Goal: Navigation & Orientation: Find specific page/section

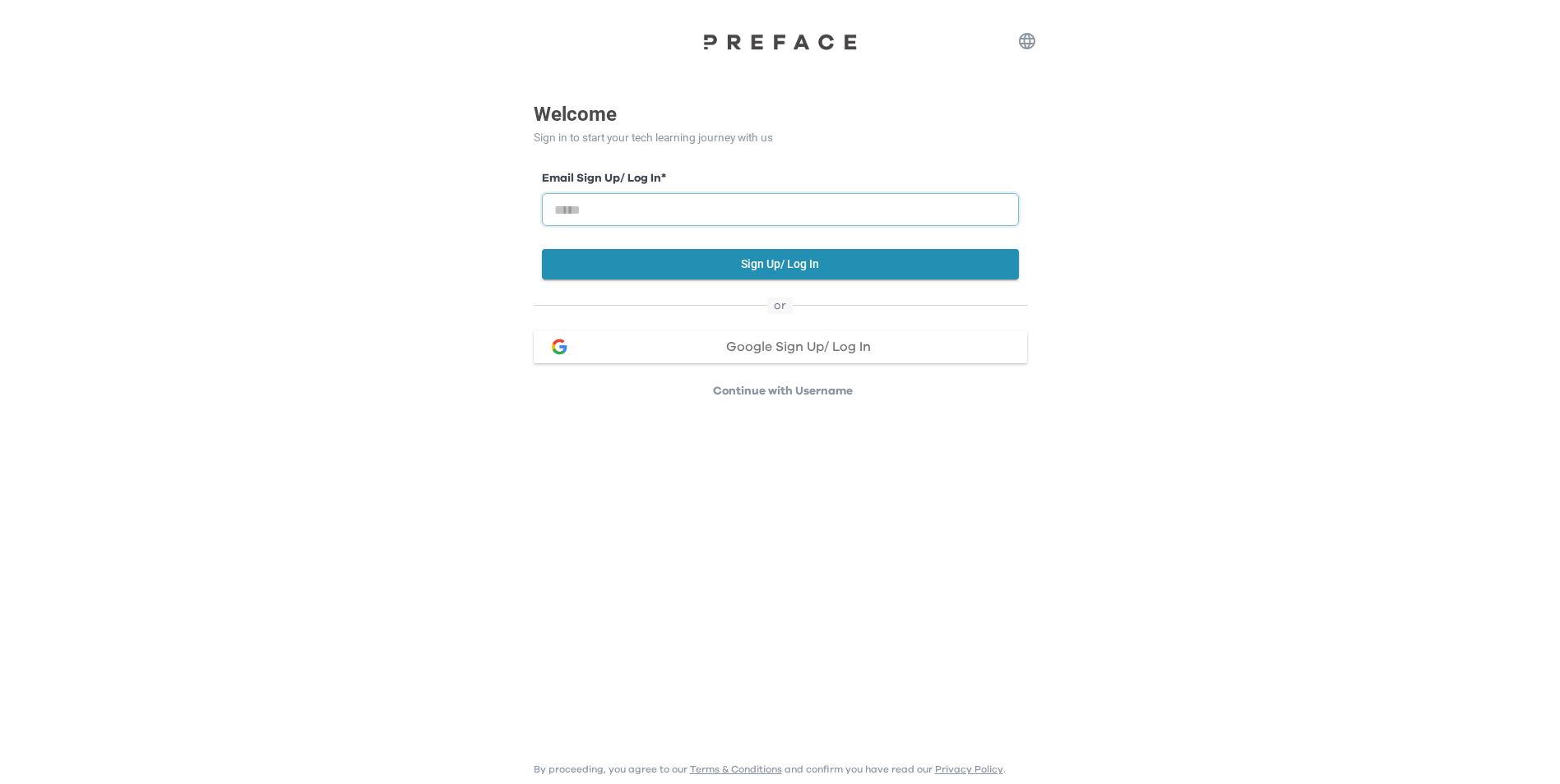
click at [698, 207] on input "email" at bounding box center [780, 209] width 477 height 33
paste input "**********"
type input "**********"
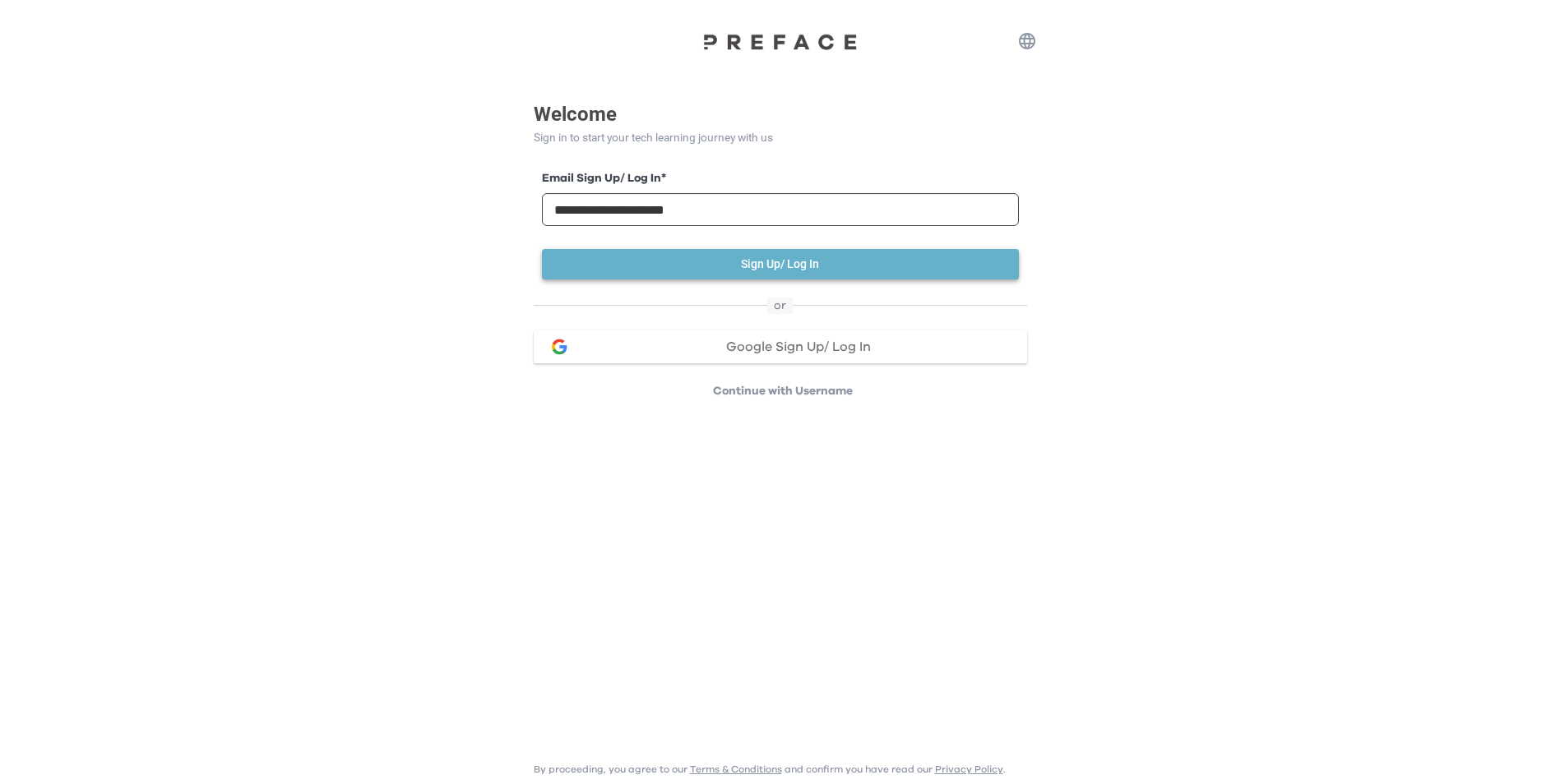
click at [860, 254] on button "Sign Up/ Log In" at bounding box center [780, 264] width 477 height 31
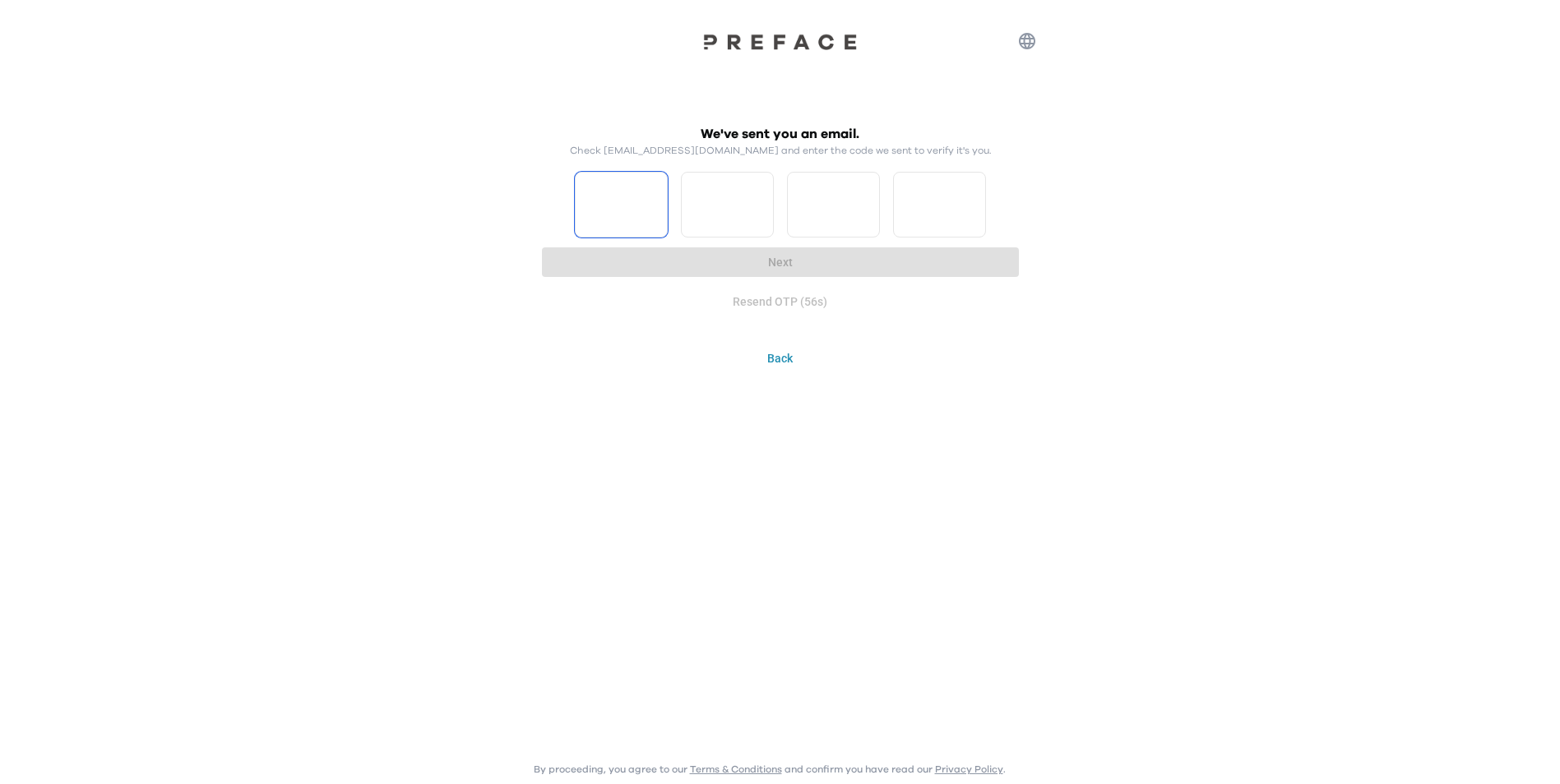
click at [596, 185] on input "Please enter OTP character 1" at bounding box center [621, 204] width 93 height 65
type input "*"
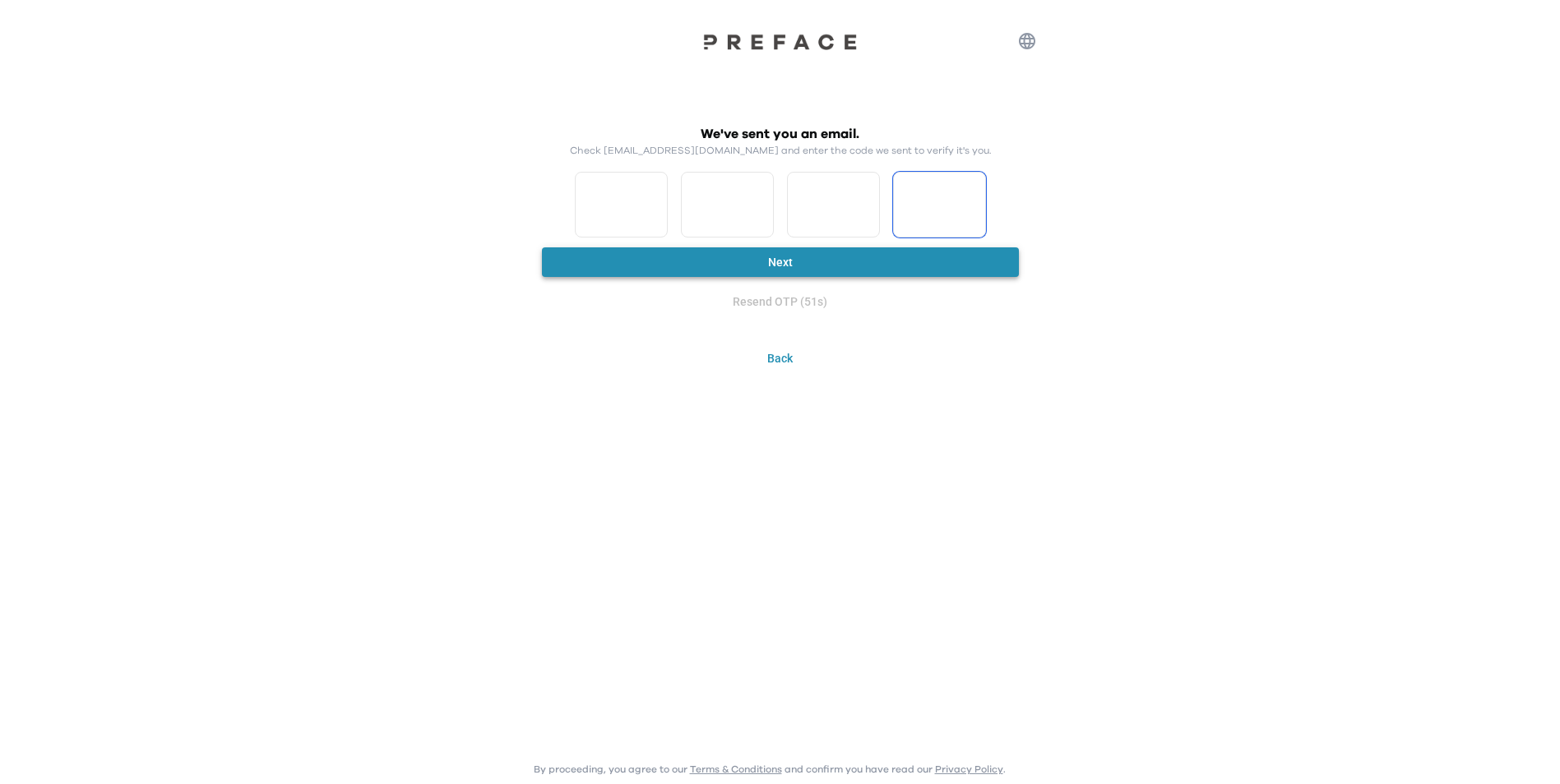
type input "*"
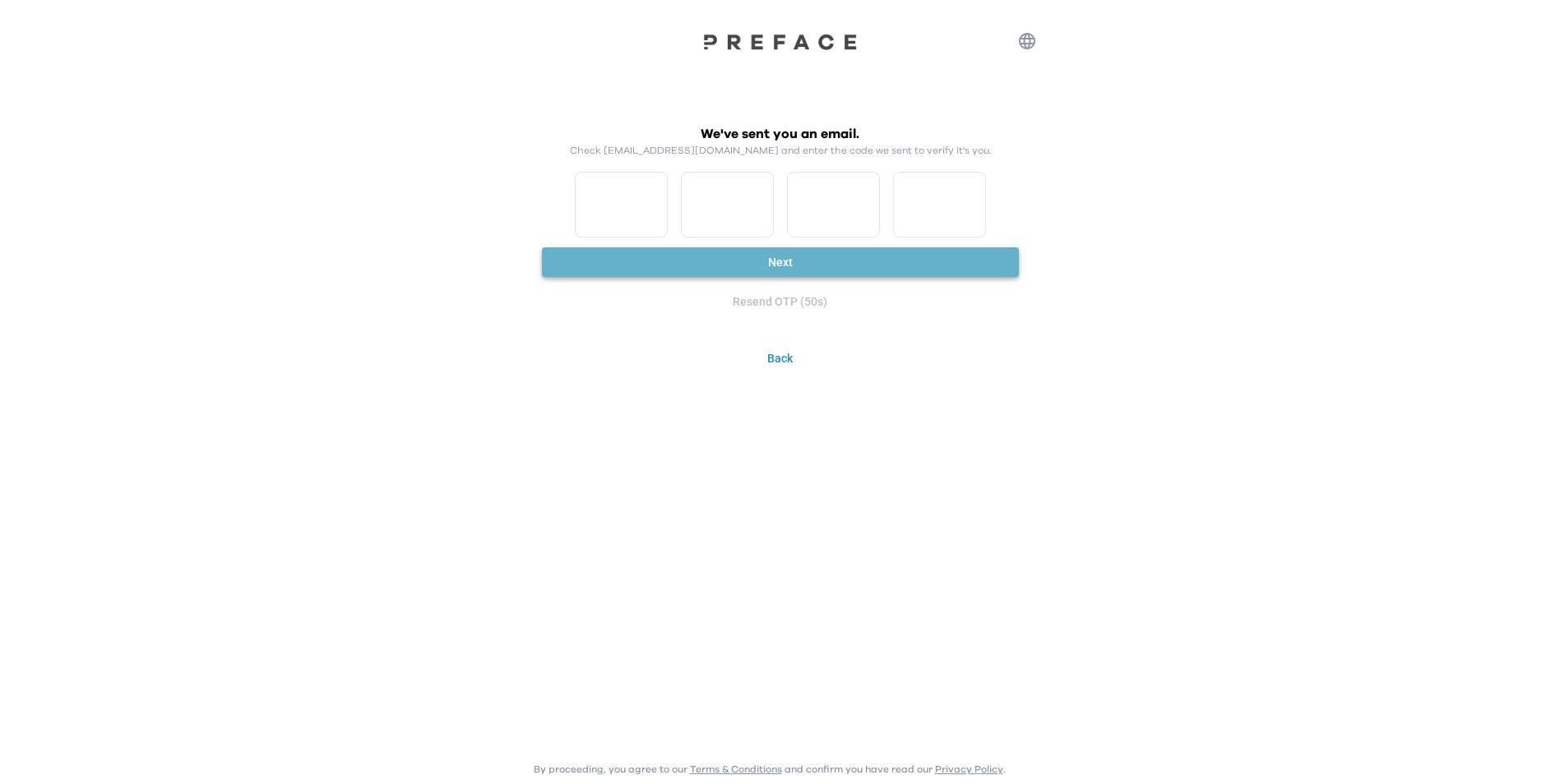
click at [658, 258] on button "Next" at bounding box center [780, 262] width 477 height 31
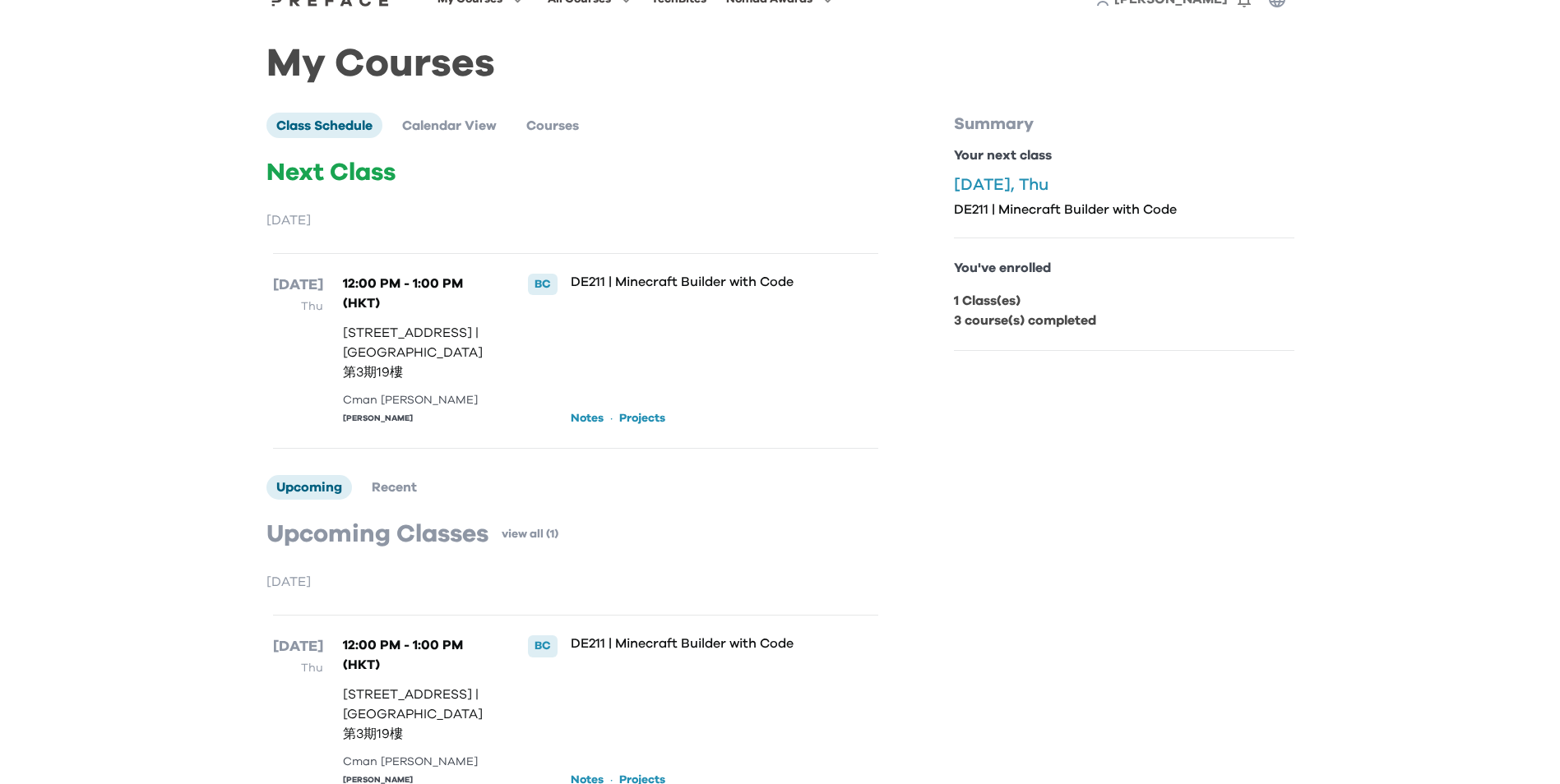
scroll to position [138, 0]
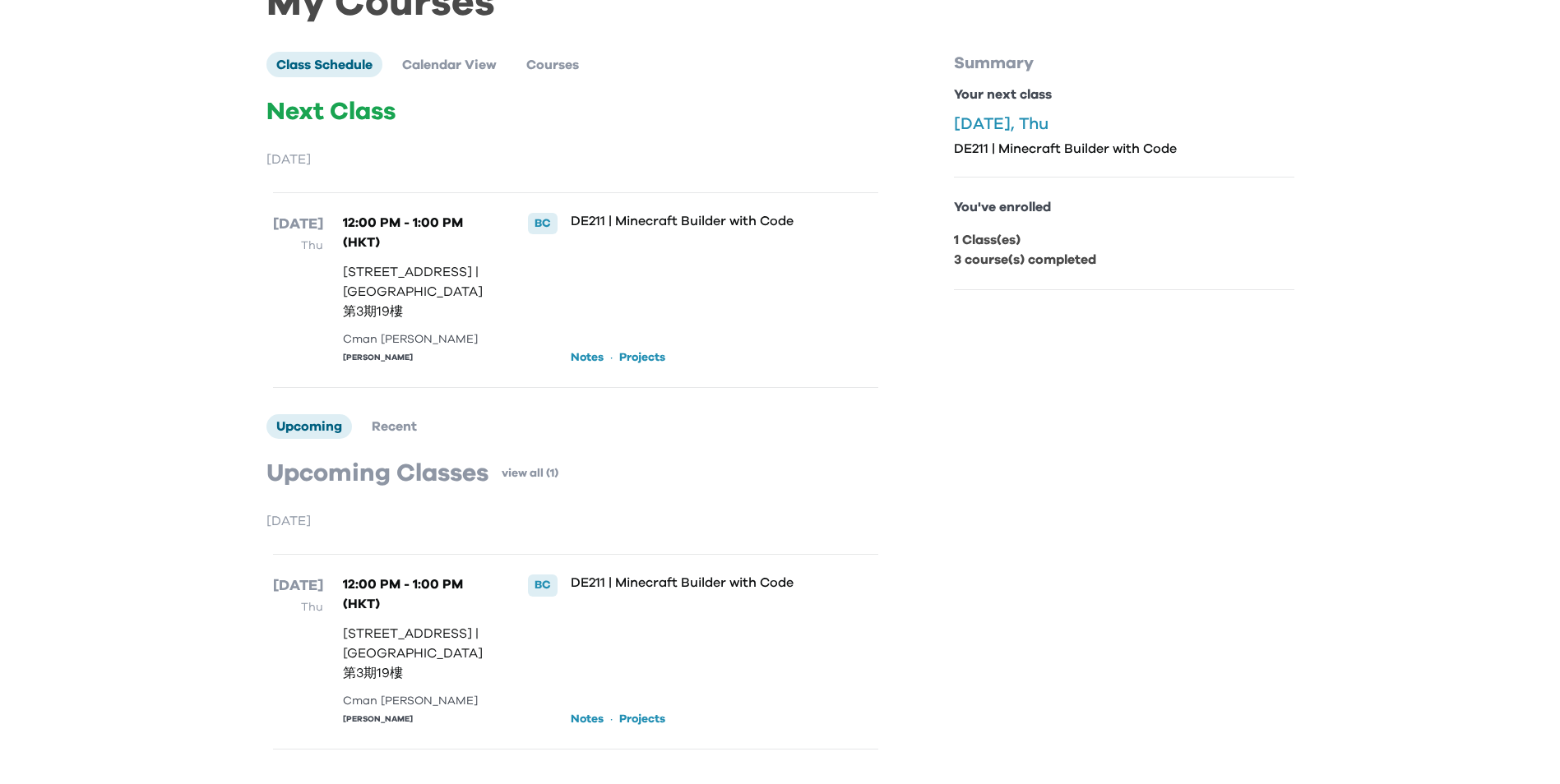
click at [586, 278] on div "DE211 | Minecraft Builder with Code Notes · Projects" at bounding box center [697, 290] width 252 height 155
click at [584, 213] on div "DE211 | Minecraft Builder with Code Notes · Projects" at bounding box center [697, 290] width 252 height 155
click at [588, 213] on p "DE211 | Minecraft Builder with Code" at bounding box center [697, 221] width 252 height 16
click at [627, 349] on link "Projects" at bounding box center [642, 357] width 46 height 16
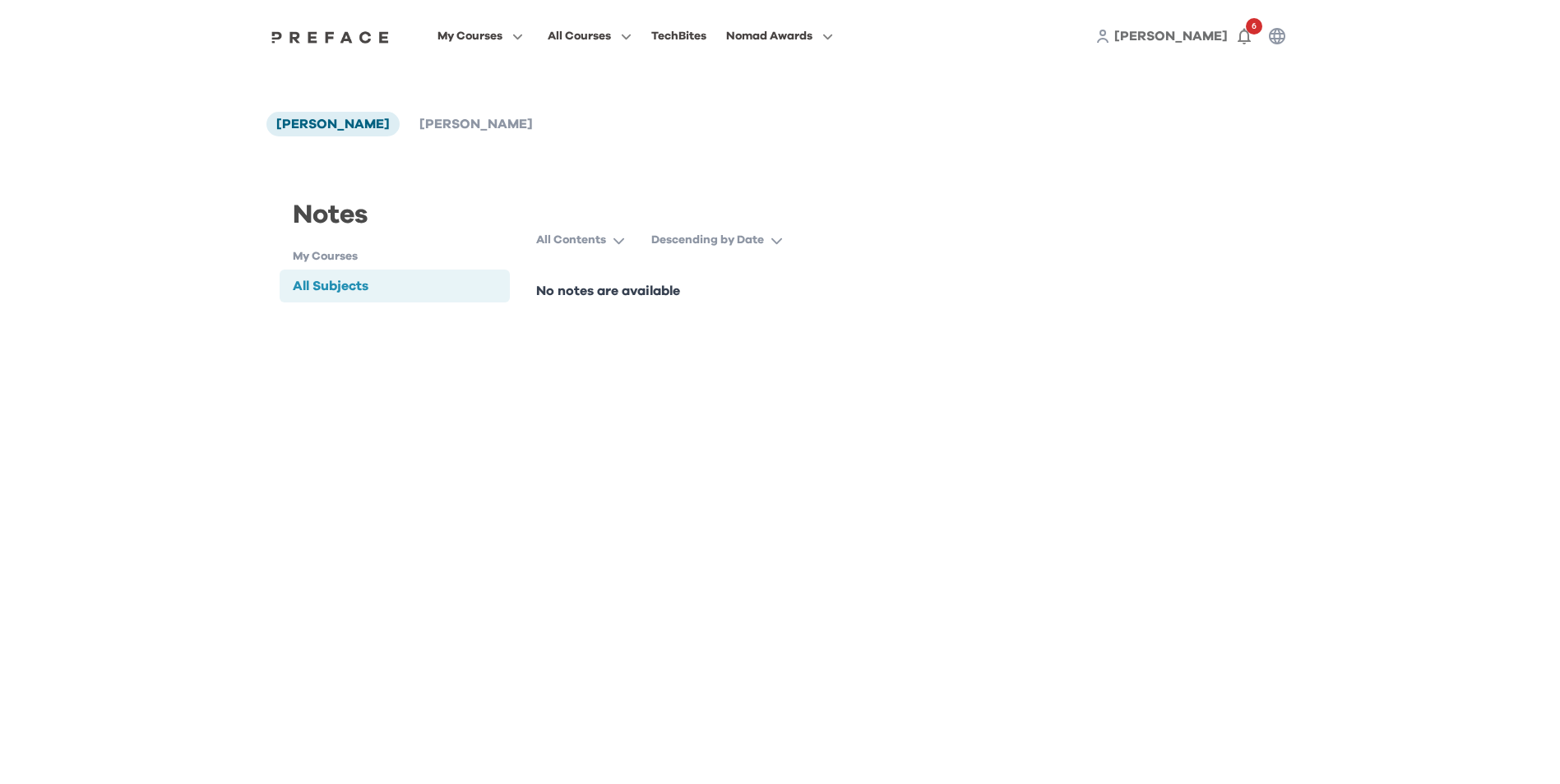
click at [410, 285] on div "All Subjects" at bounding box center [395, 285] width 231 height 33
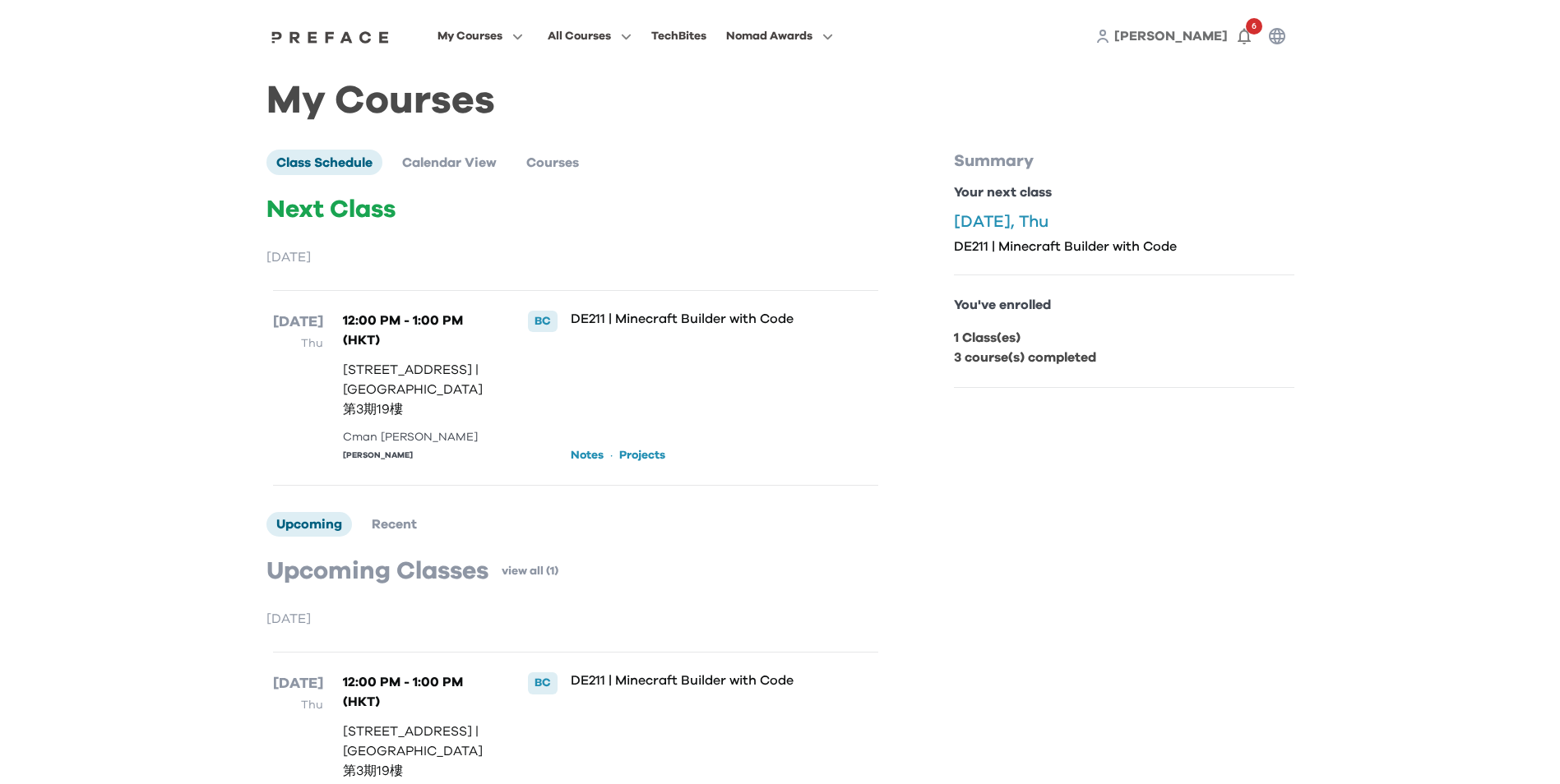
click at [523, 388] on div "BC" at bounding box center [532, 388] width 50 height 155
click at [1246, 33] on icon "button" at bounding box center [1244, 37] width 13 height 16
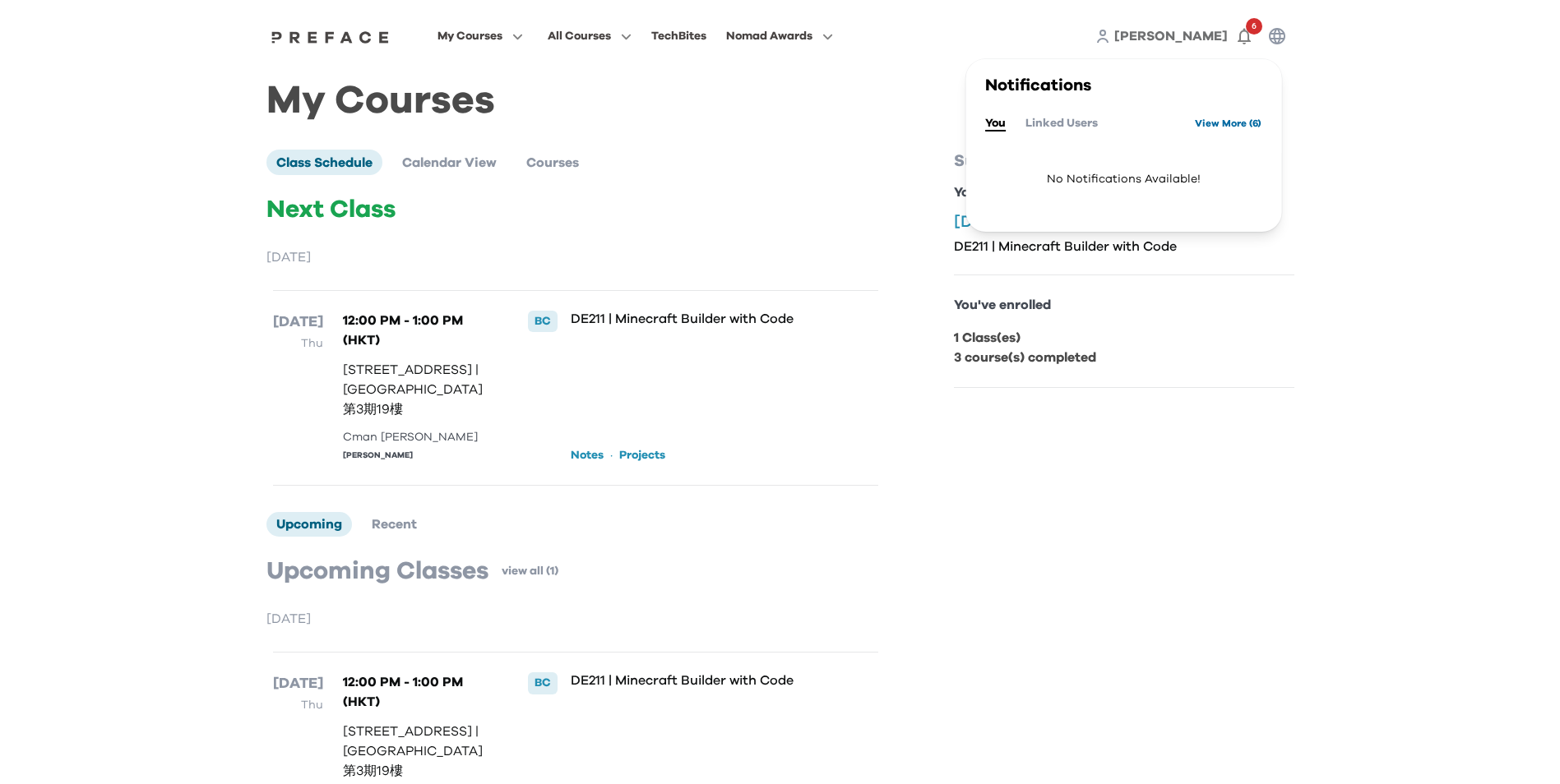
click at [1195, 119] on link "View More ( 6 )" at bounding box center [1228, 123] width 66 height 26
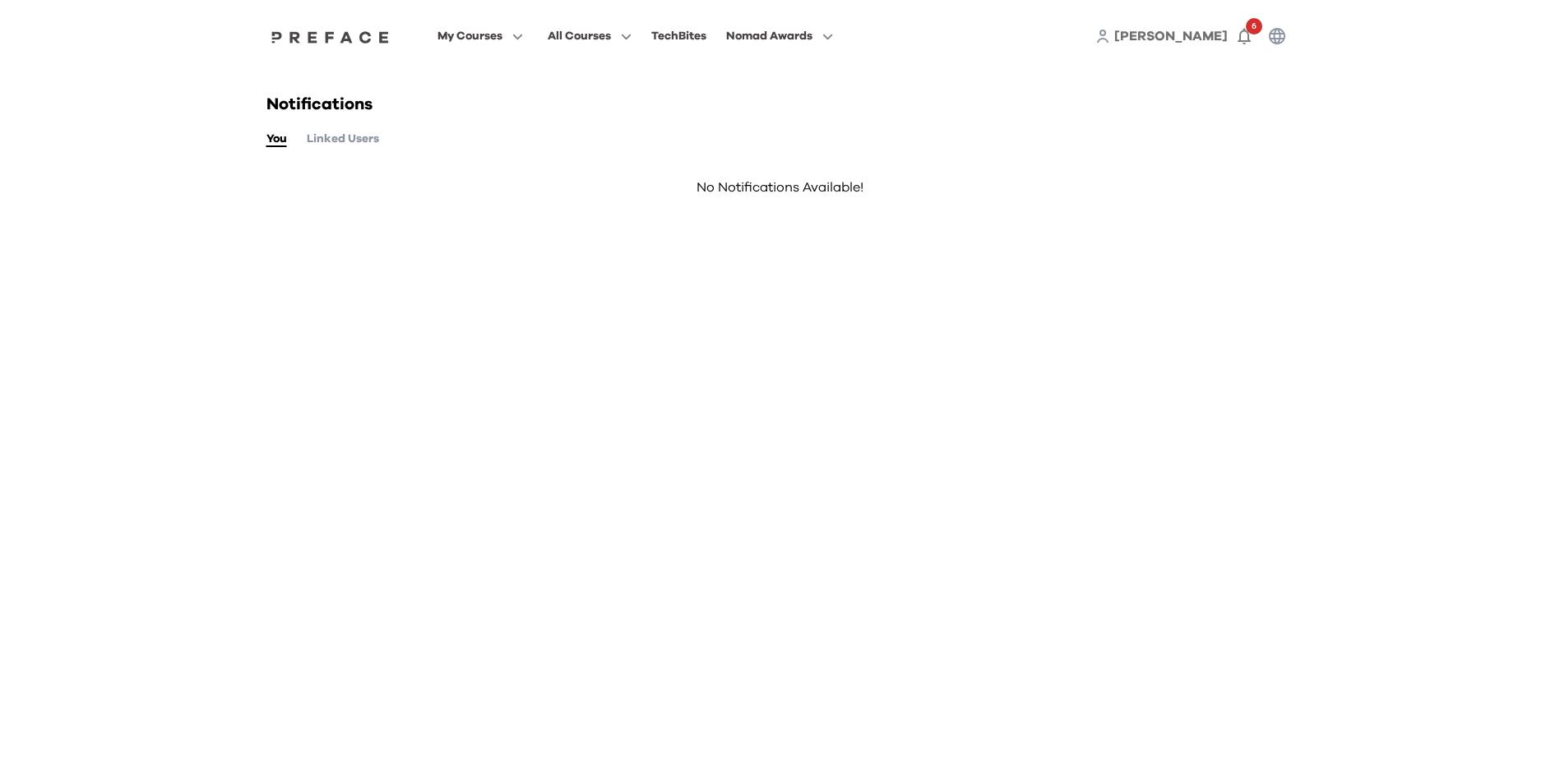
click at [333, 143] on button "Linked Users" at bounding box center [342, 138] width 72 height 18
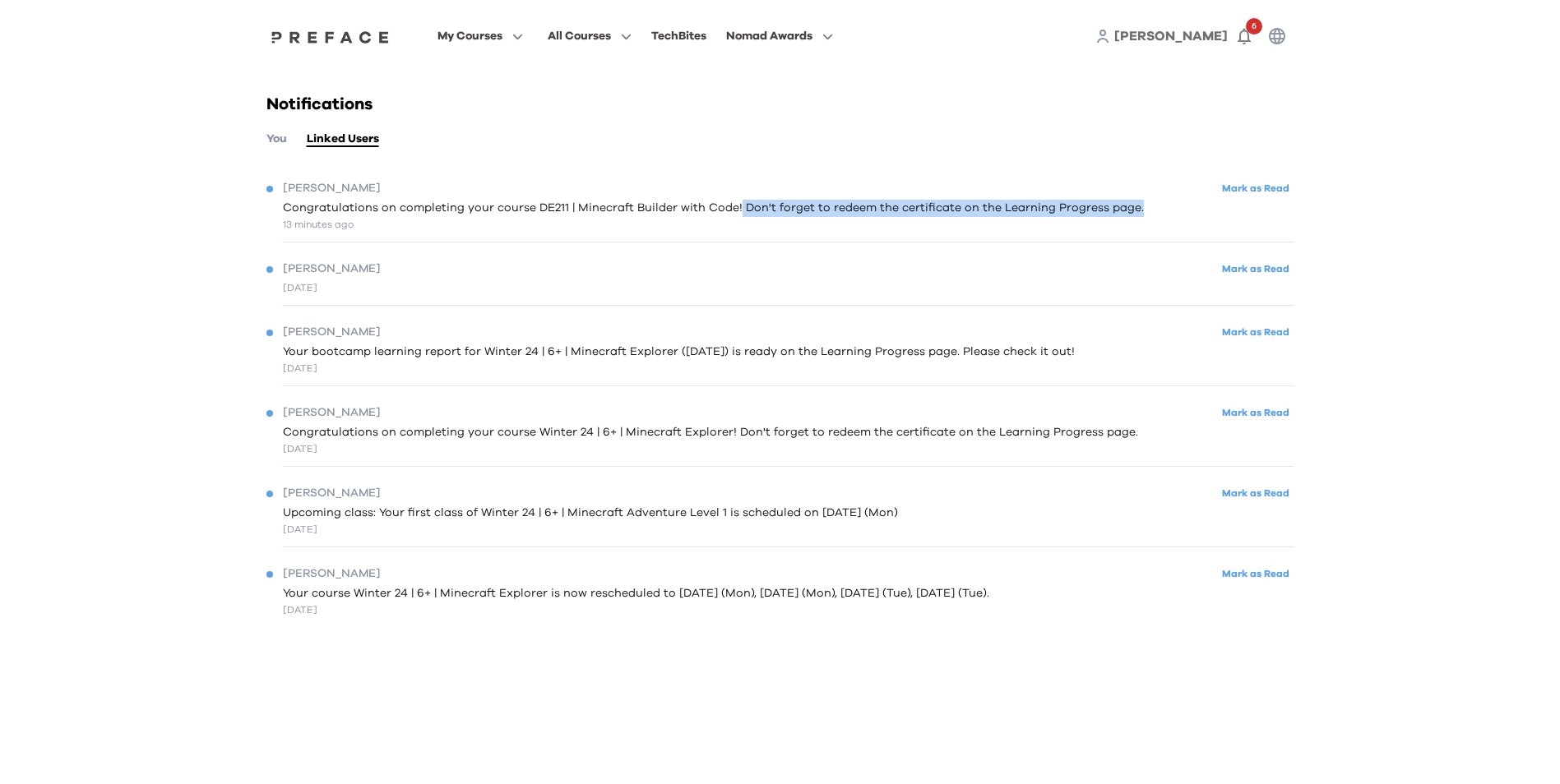
drag, startPoint x: 730, startPoint y: 212, endPoint x: 1150, endPoint y: 209, distance: 420.0
click at [1150, 209] on div "Congratulations on completing your course DE211 | Minecraft Builder with Code! …" at bounding box center [781, 216] width 1028 height 32
click at [1244, 191] on button "Mark as Read" at bounding box center [1256, 189] width 77 height 22
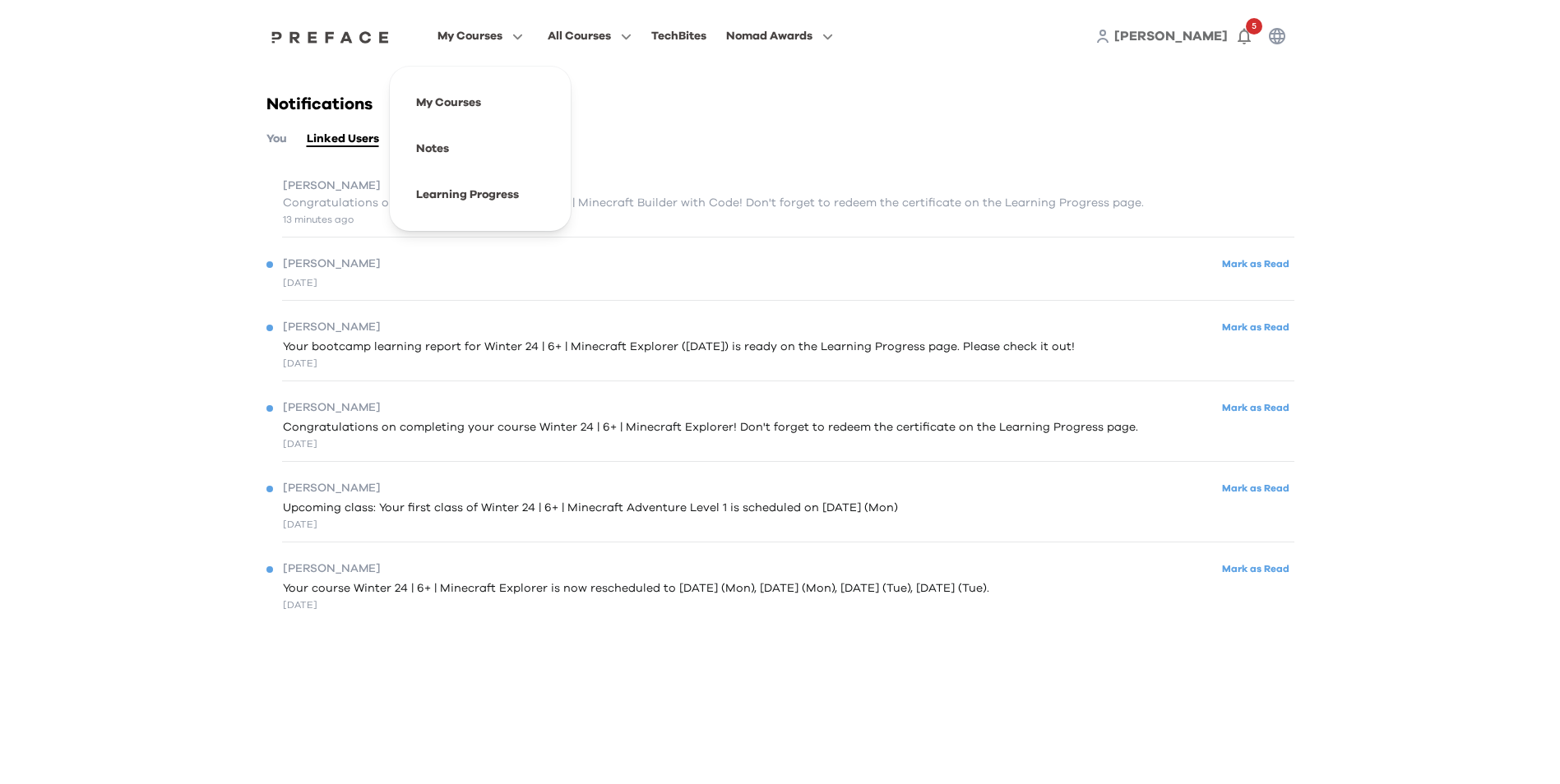
click at [280, 139] on button "You" at bounding box center [277, 138] width 20 height 18
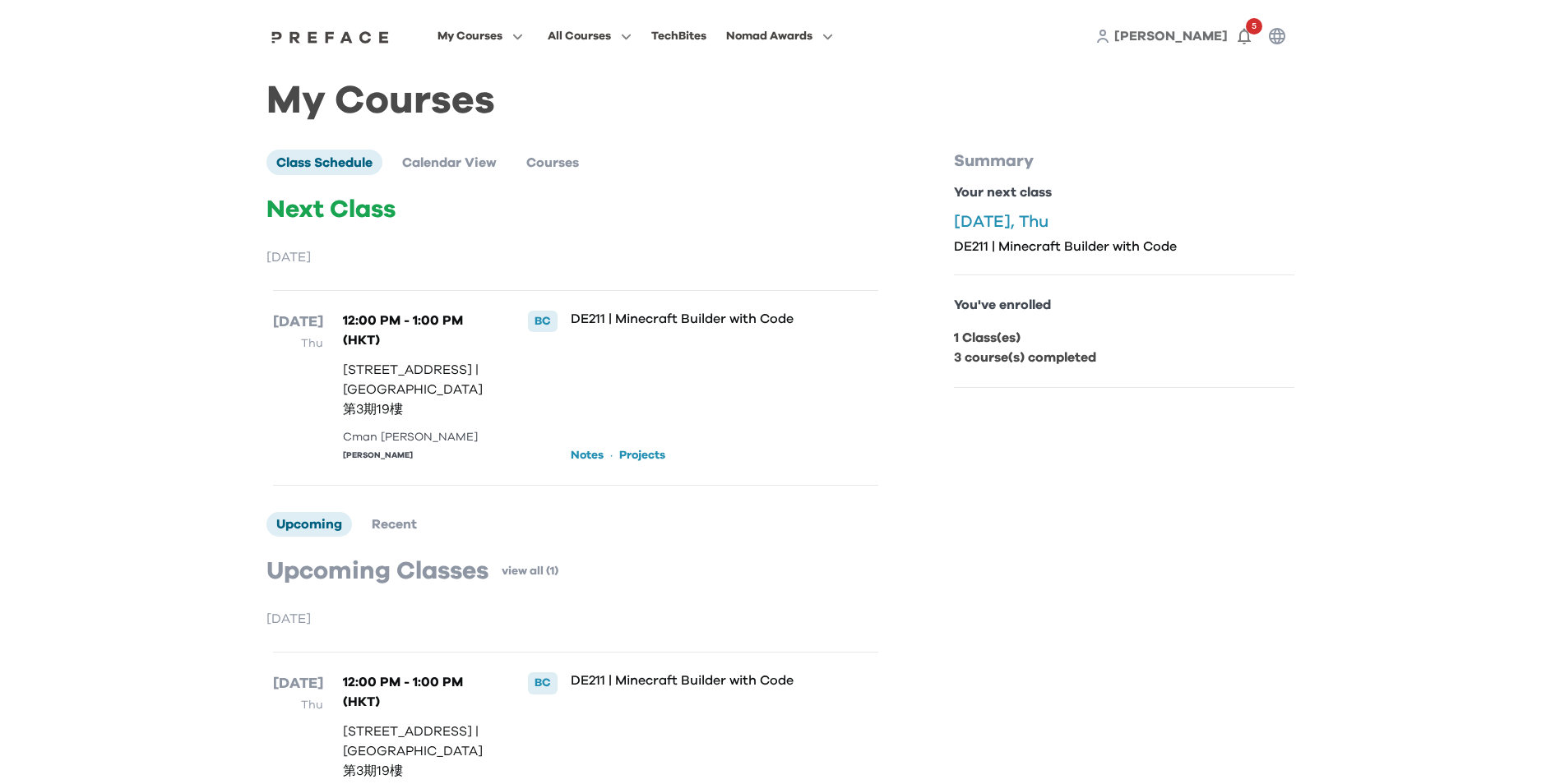
click at [589, 464] on link "Notes" at bounding box center [587, 455] width 33 height 16
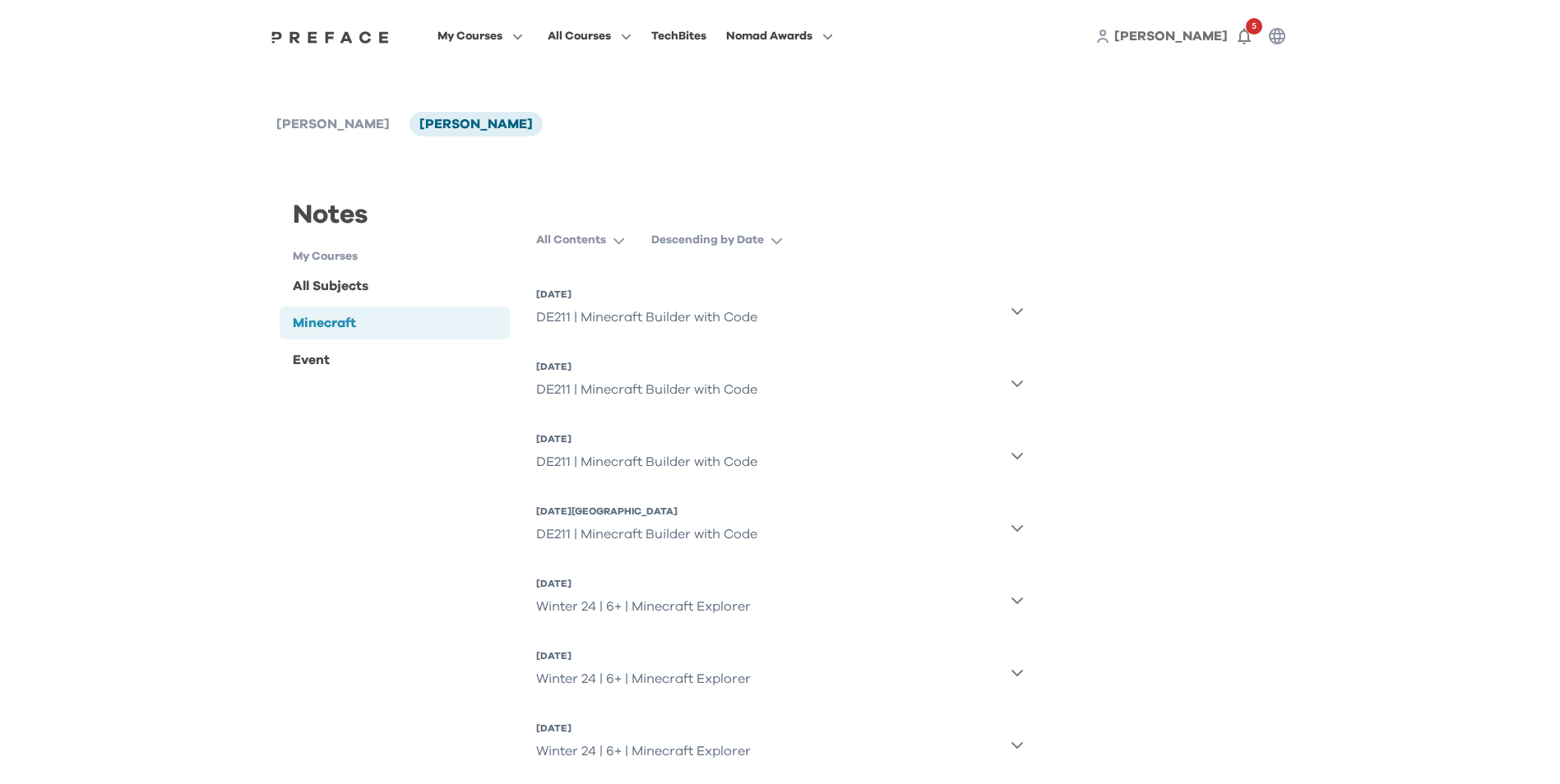
scroll to position [109, 0]
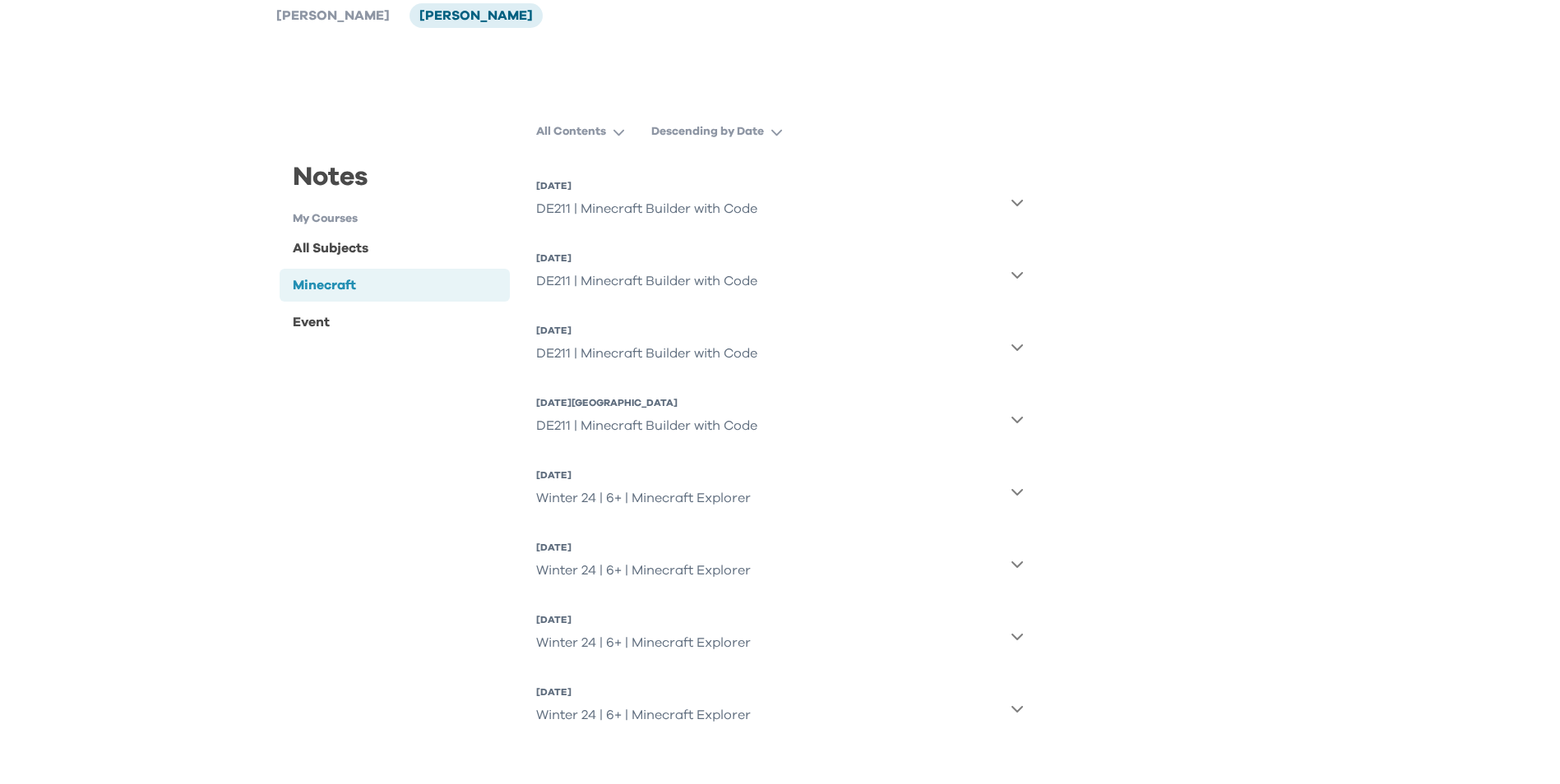
click at [1028, 197] on div "All Contents Descending by Date [DATE] DE211 | Minecraft Builder with Code [DAT…" at bounding box center [780, 440] width 514 height 648
click at [1019, 203] on icon "button" at bounding box center [1018, 203] width 12 height 7
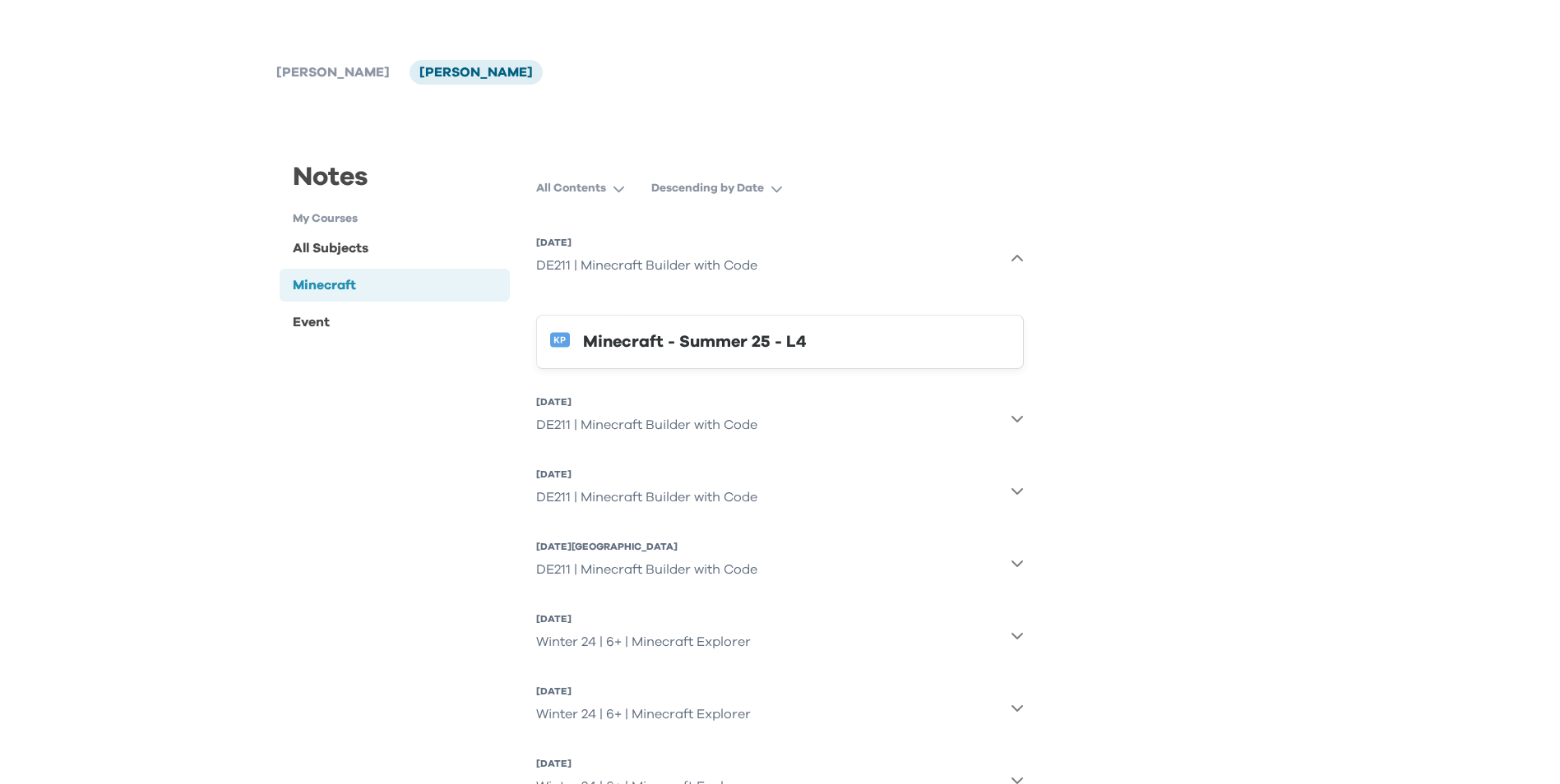
scroll to position [0, 0]
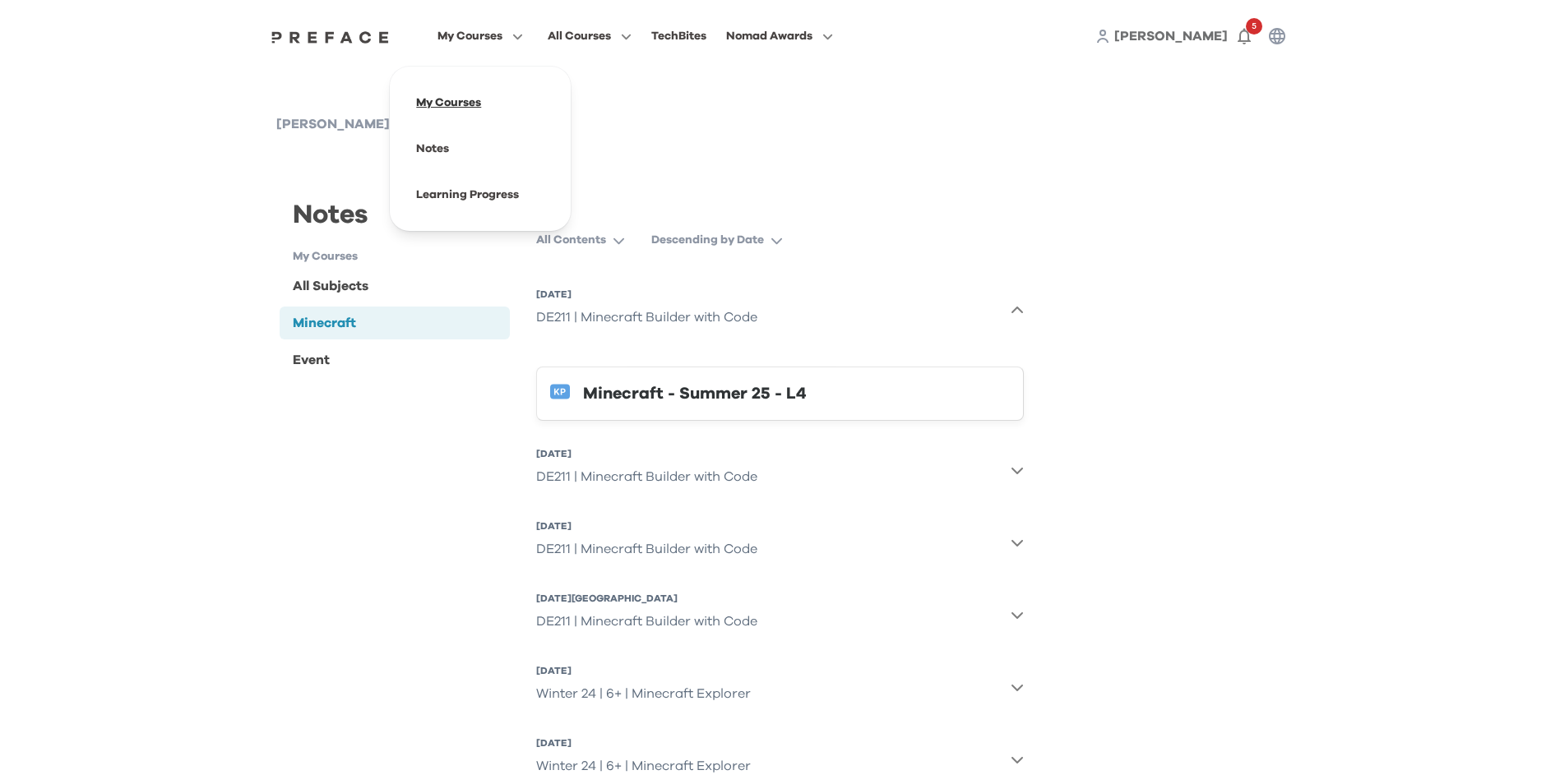
click at [441, 103] on span at bounding box center [480, 103] width 155 height 46
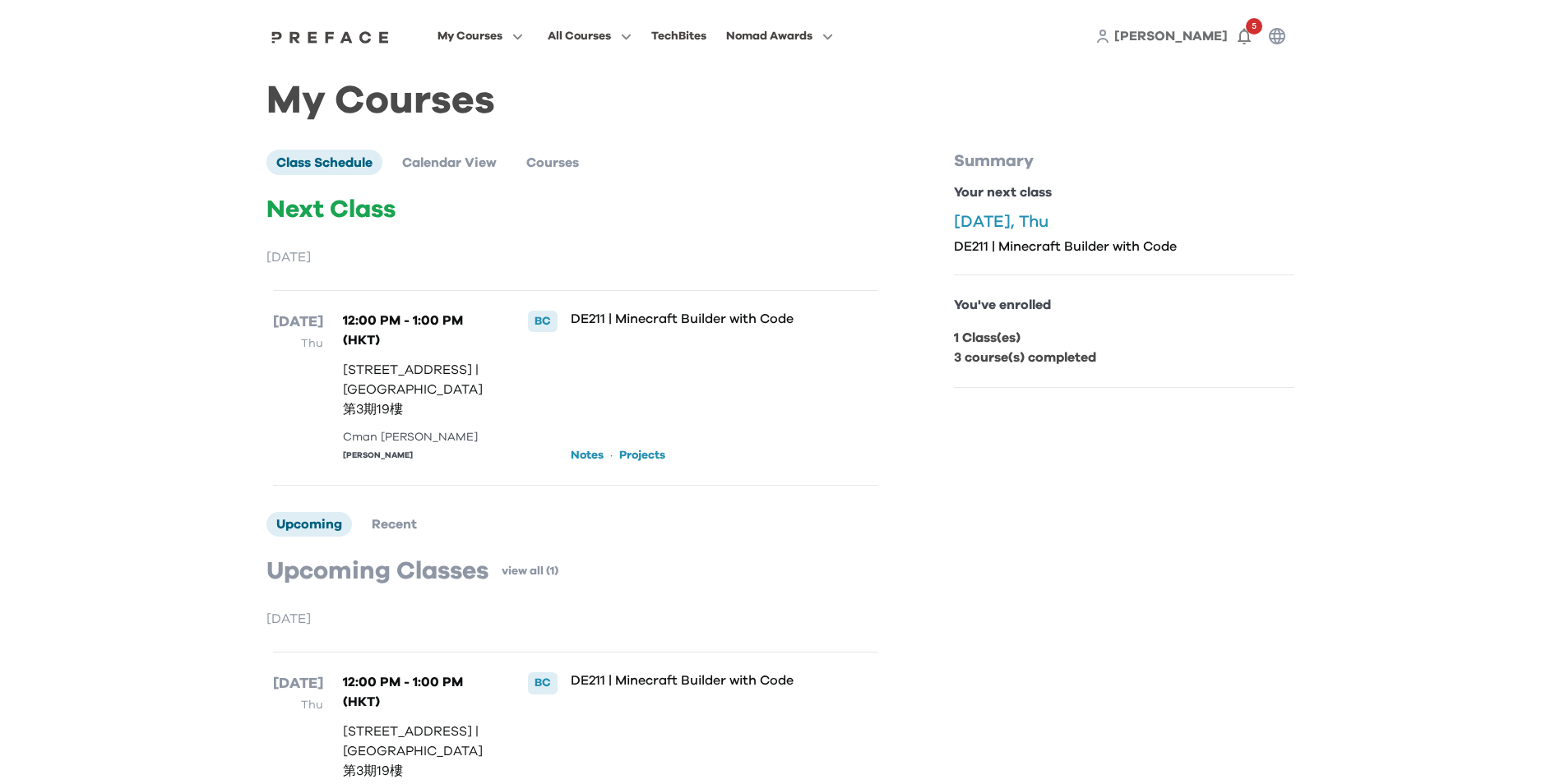
click at [1167, 32] on div "Ming Yan 5" at bounding box center [1194, 36] width 198 height 33
click at [438, 168] on span "Calendar View" at bounding box center [449, 162] width 94 height 13
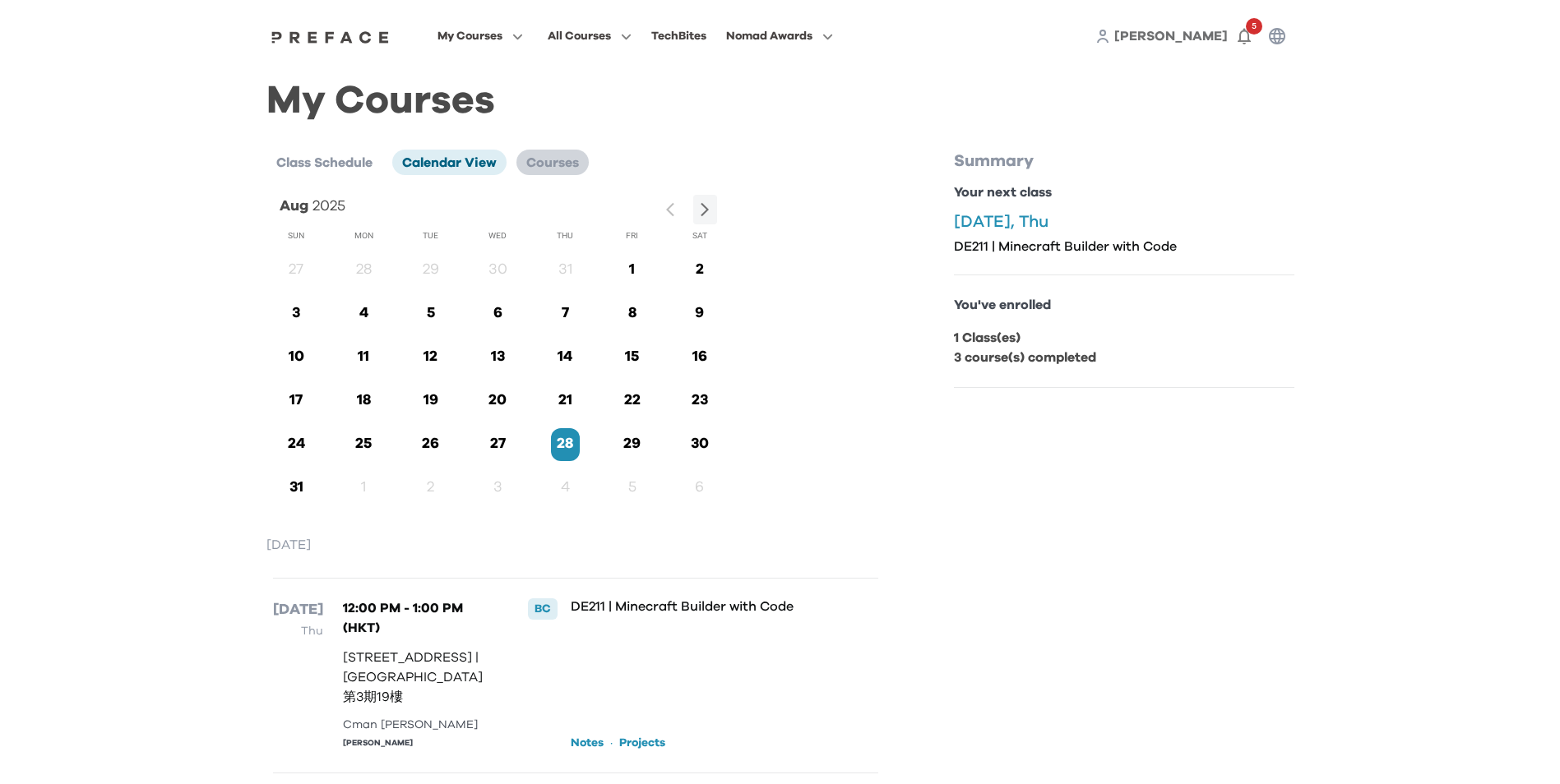
click at [557, 166] on span "Courses" at bounding box center [552, 162] width 53 height 13
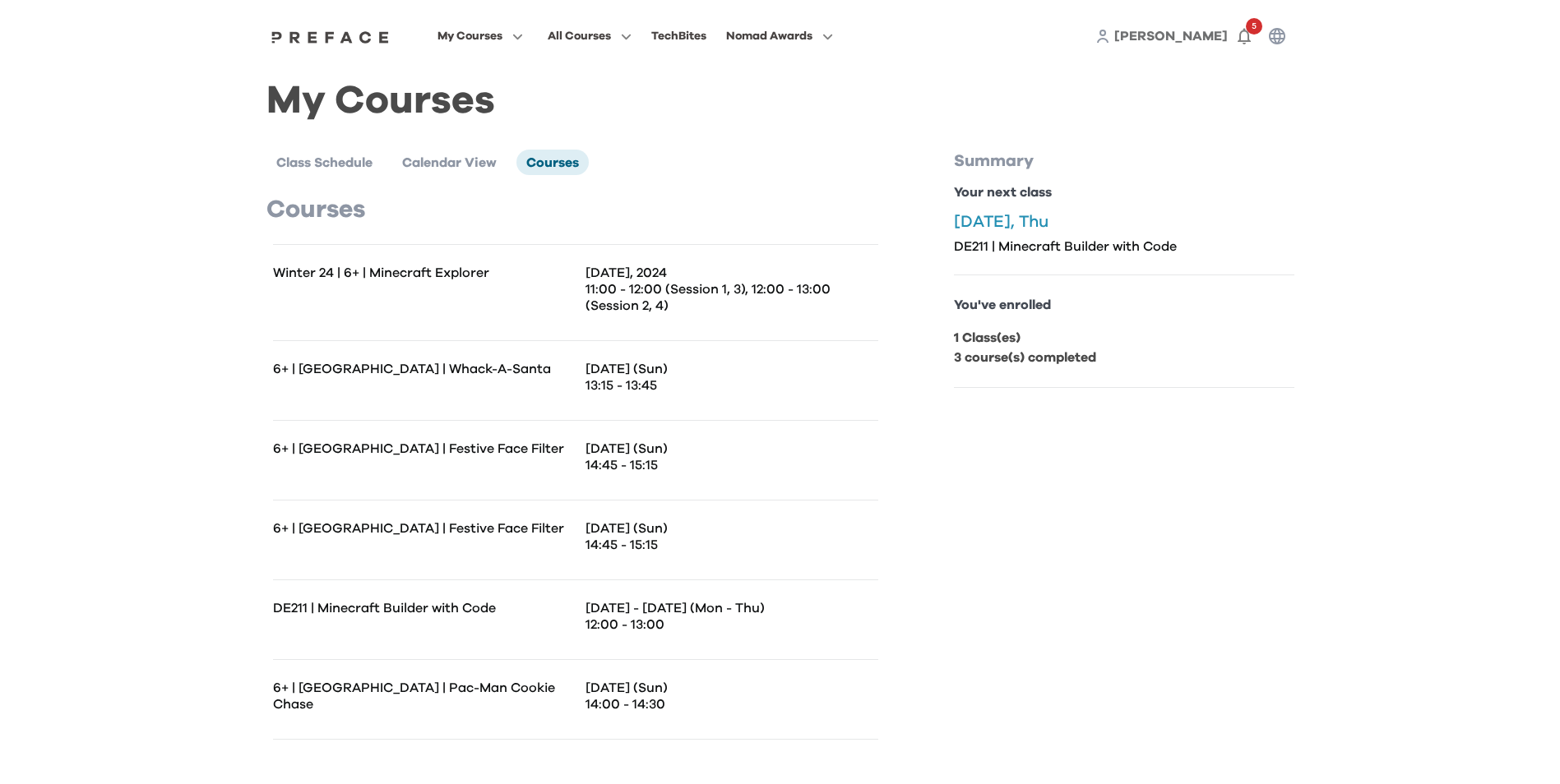
click at [1189, 38] on span "[PERSON_NAME]" at bounding box center [1172, 36] width 114 height 13
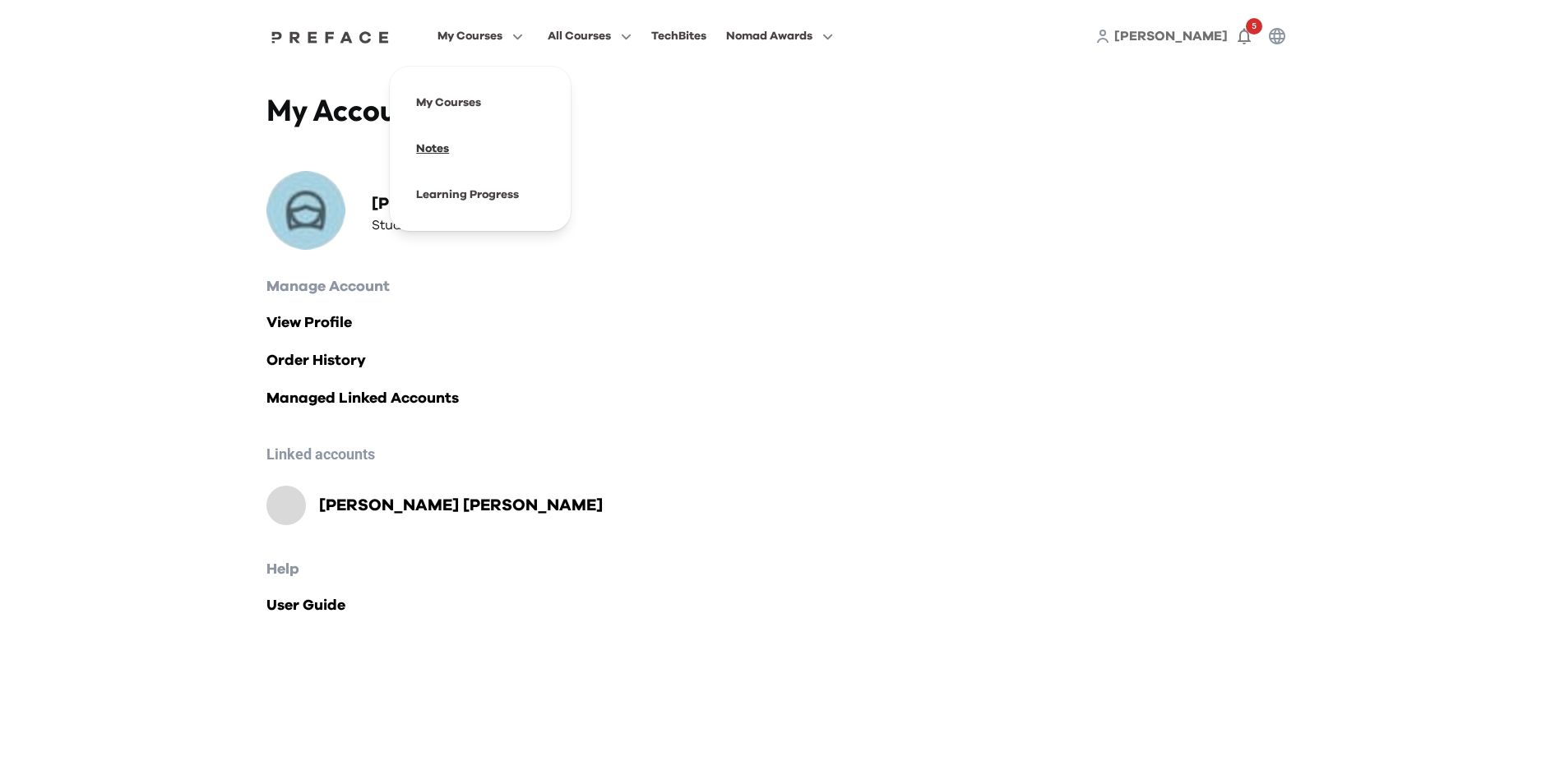
click at [444, 145] on span at bounding box center [480, 149] width 155 height 46
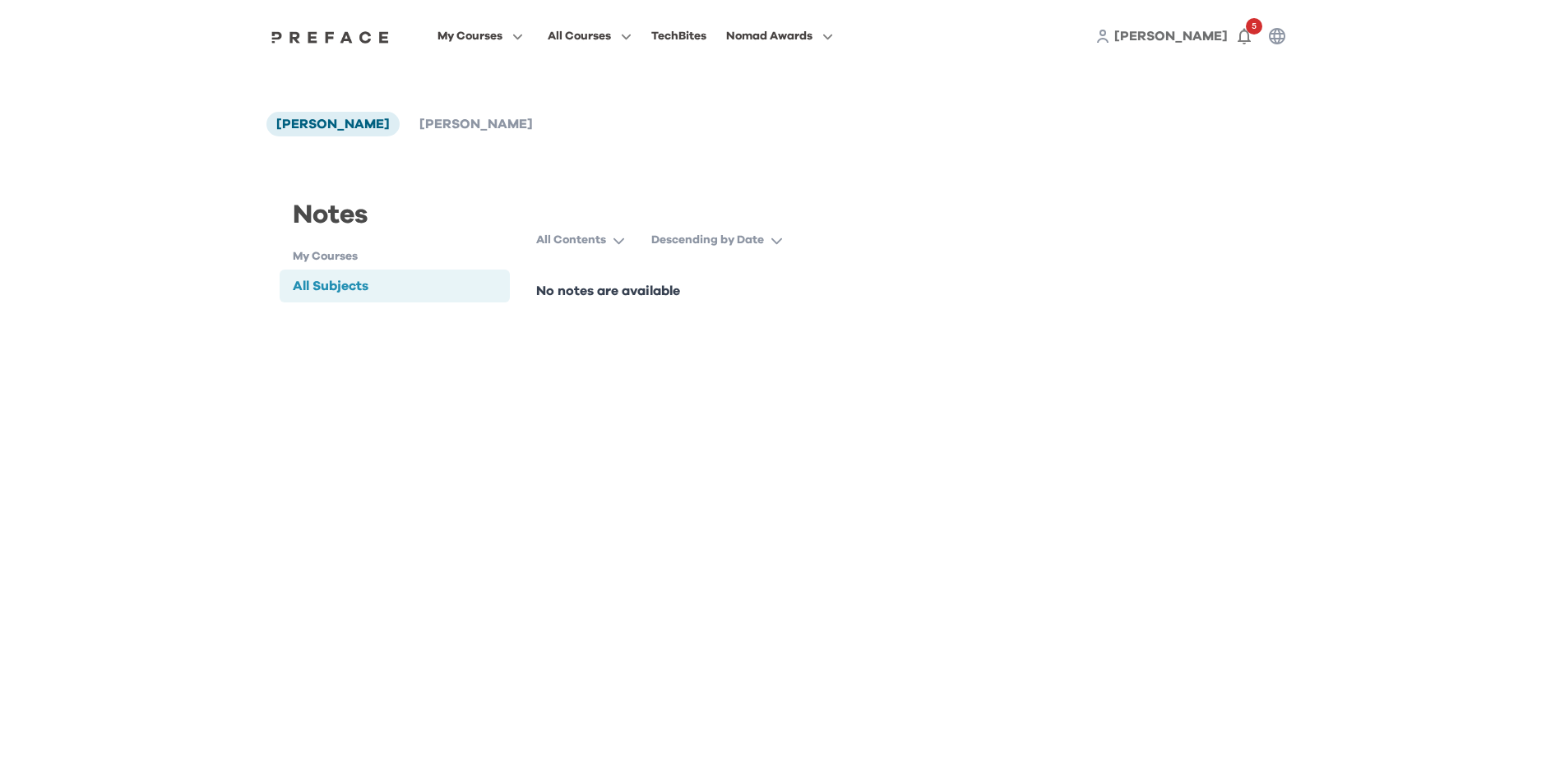
click at [408, 280] on div "All Subjects" at bounding box center [395, 285] width 231 height 33
click at [1192, 38] on span "[PERSON_NAME]" at bounding box center [1172, 36] width 114 height 13
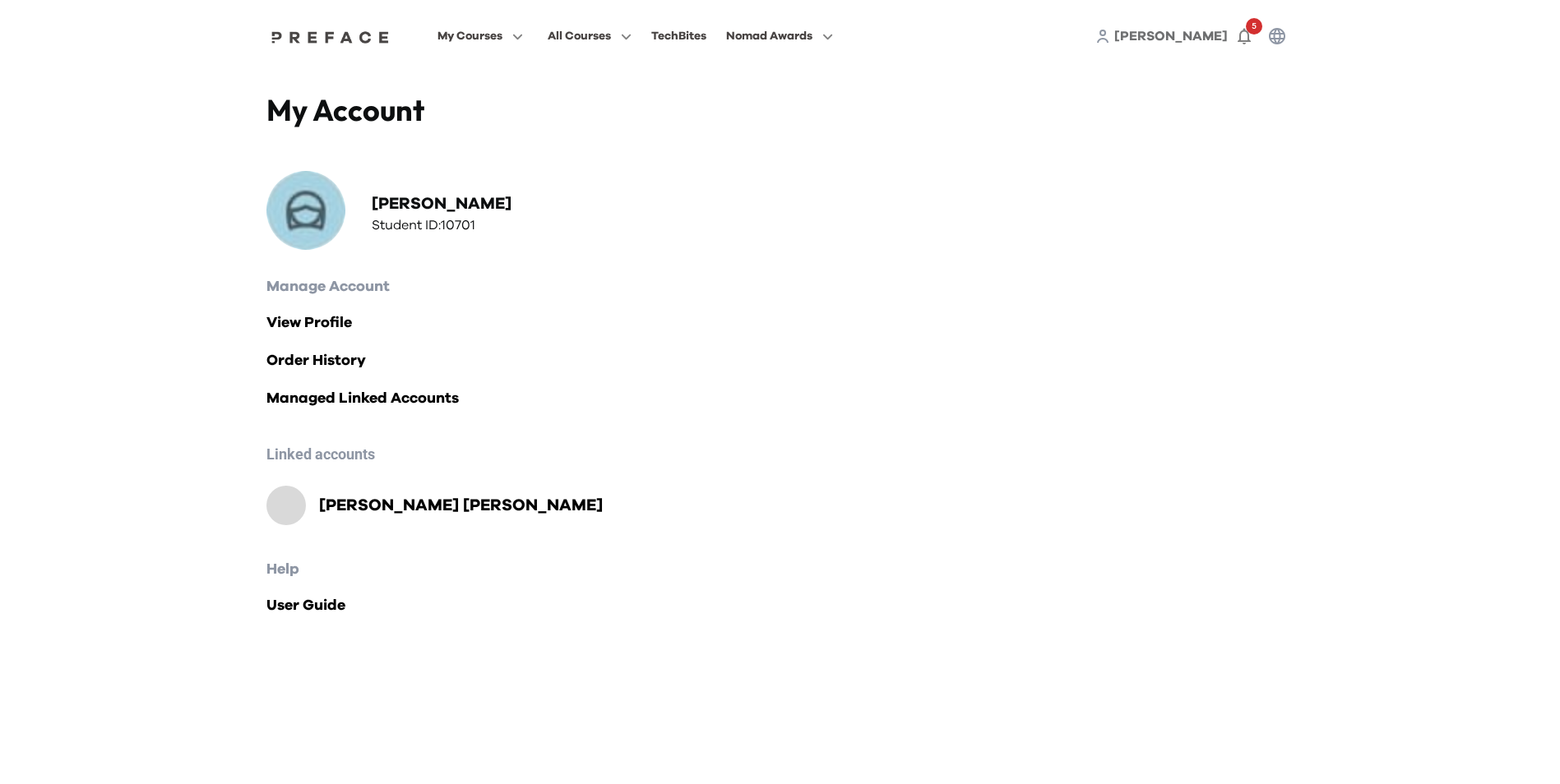
click at [348, 499] on h2 "Hayden LAU" at bounding box center [461, 505] width 284 height 23
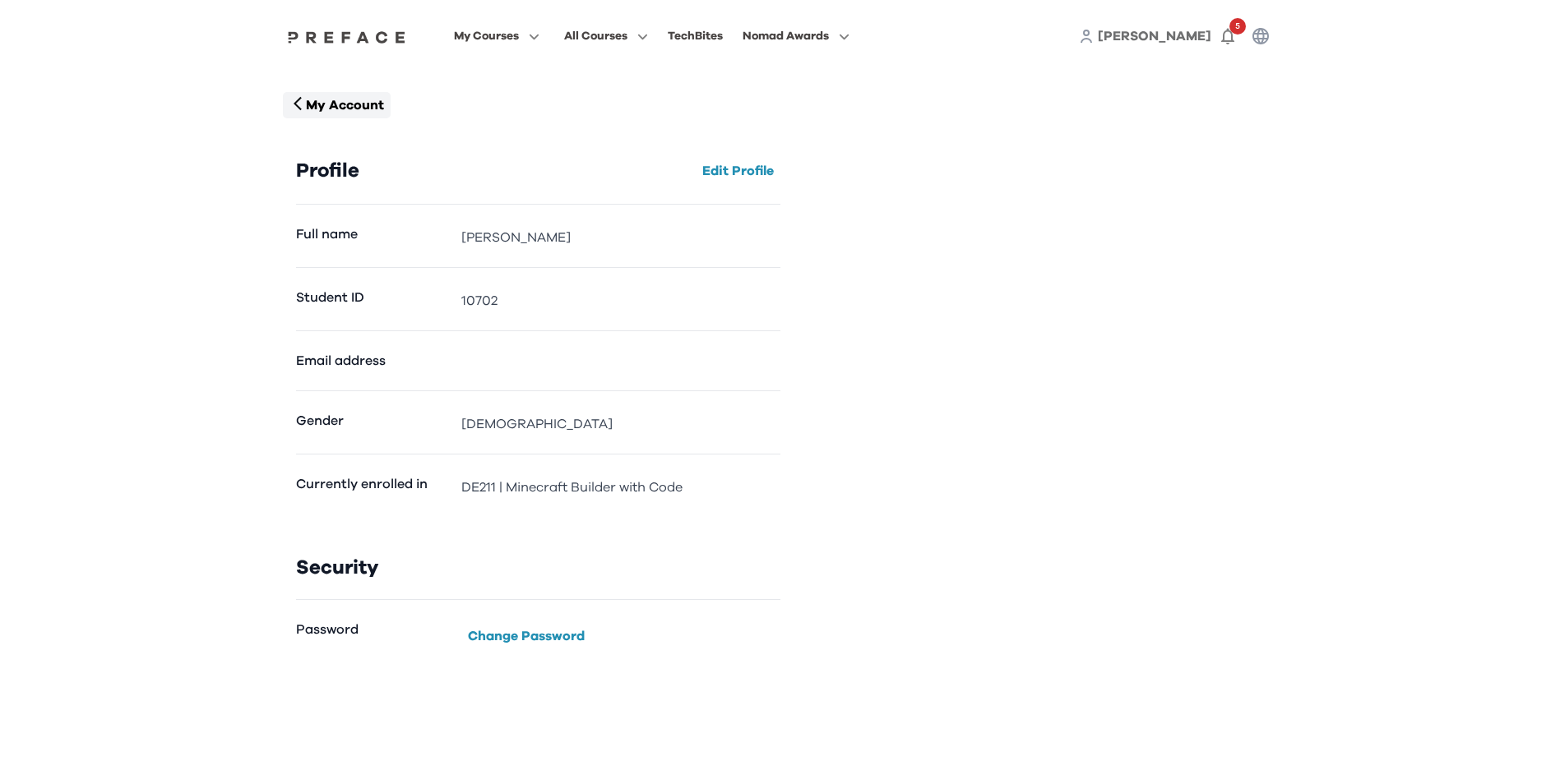
click at [299, 104] on icon "button" at bounding box center [298, 104] width 17 height 17
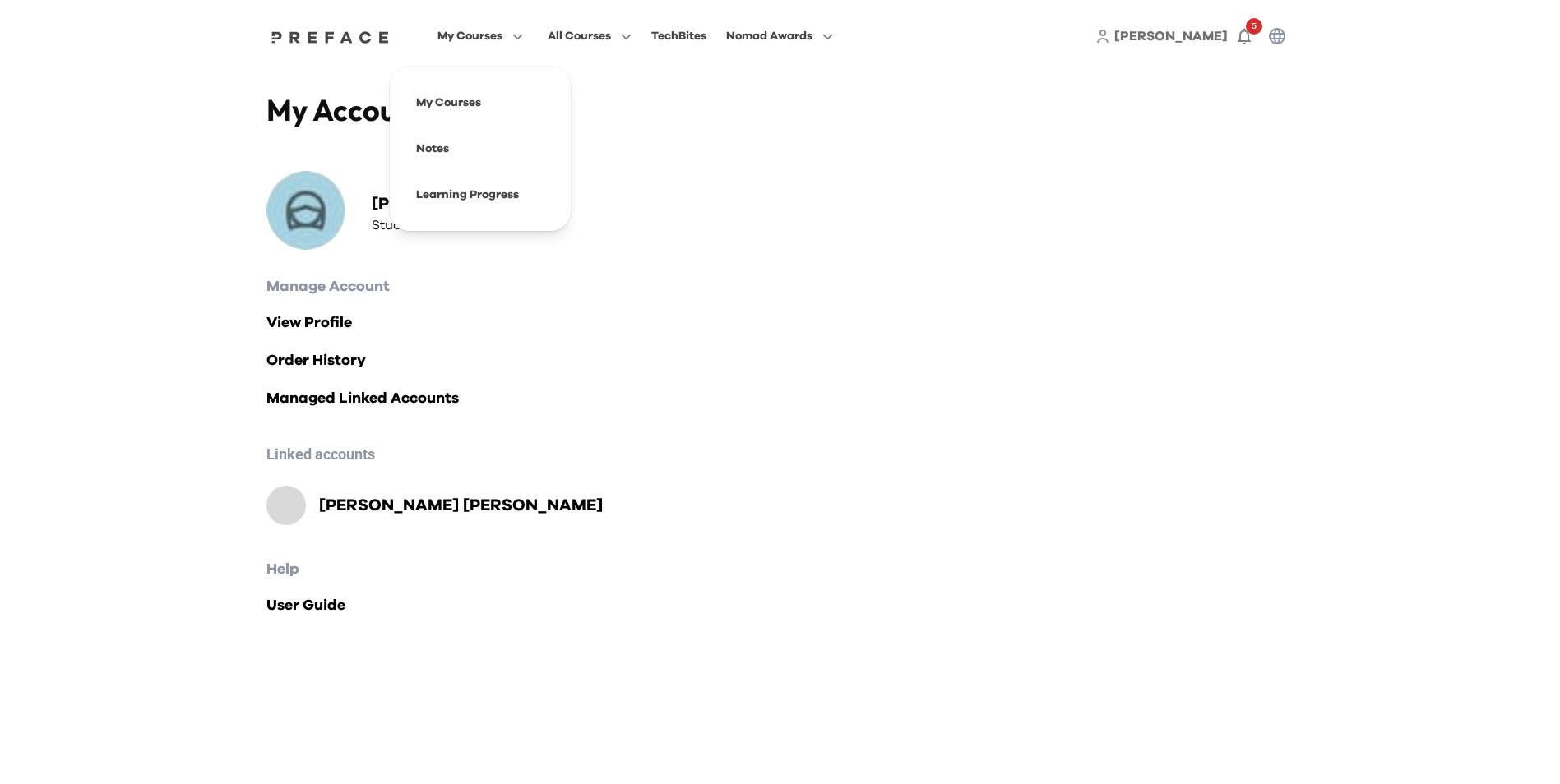
click at [472, 40] on span "My Courses" at bounding box center [470, 36] width 65 height 20
click at [460, 99] on span at bounding box center [480, 103] width 155 height 46
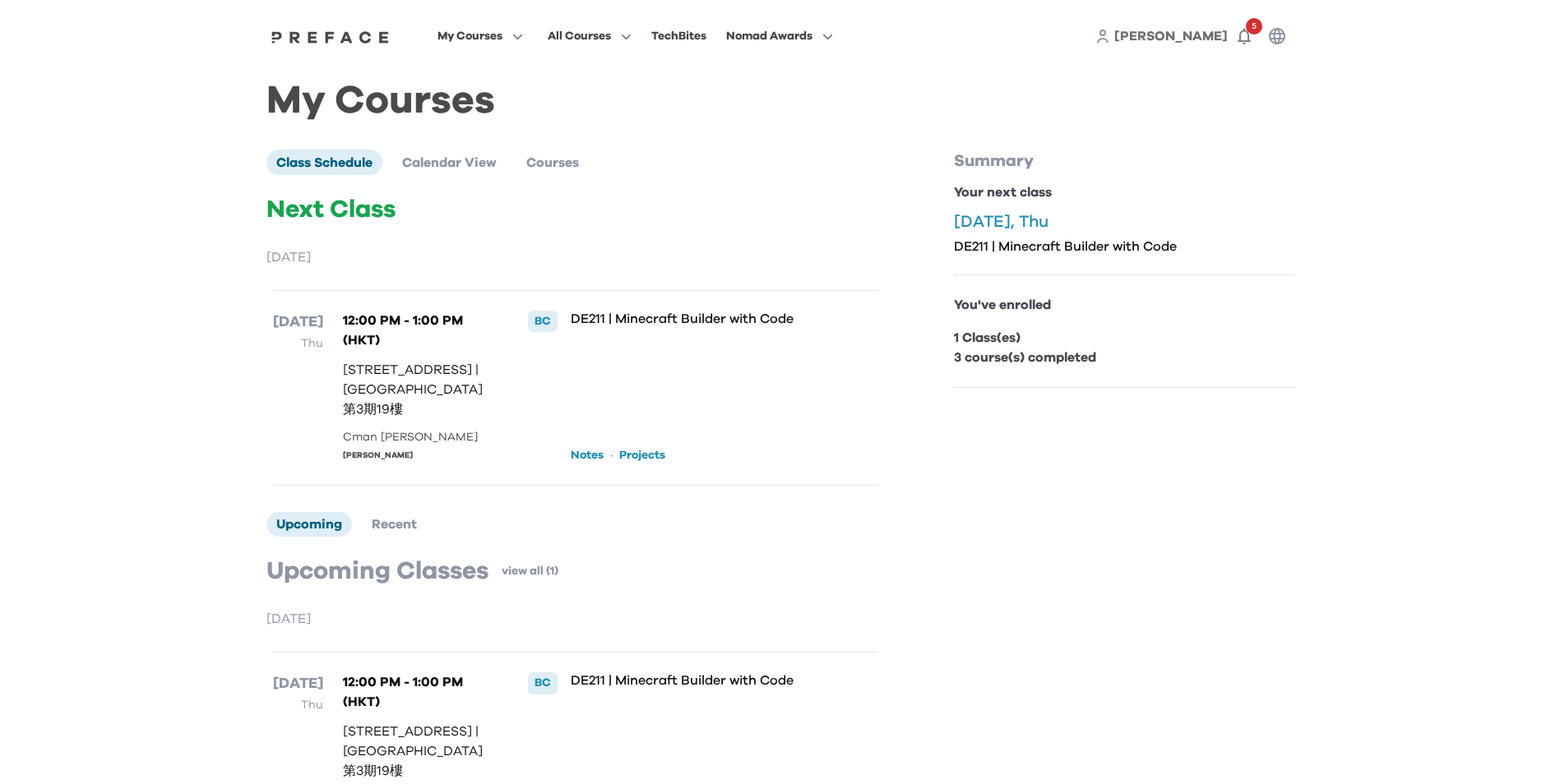
click at [165, 227] on div "My Courses All Courses TechBites Nomad Awards Ming Yan 5 My Courses Class Sched…" at bounding box center [780, 441] width 1560 height 883
click at [1318, 549] on div "My Courses All Courses TechBites Nomad Awards Ming Yan 5 My Courses Class Sched…" at bounding box center [780, 441] width 1560 height 883
click at [1040, 341] on p "1 Class(es)" at bounding box center [1124, 337] width 341 height 20
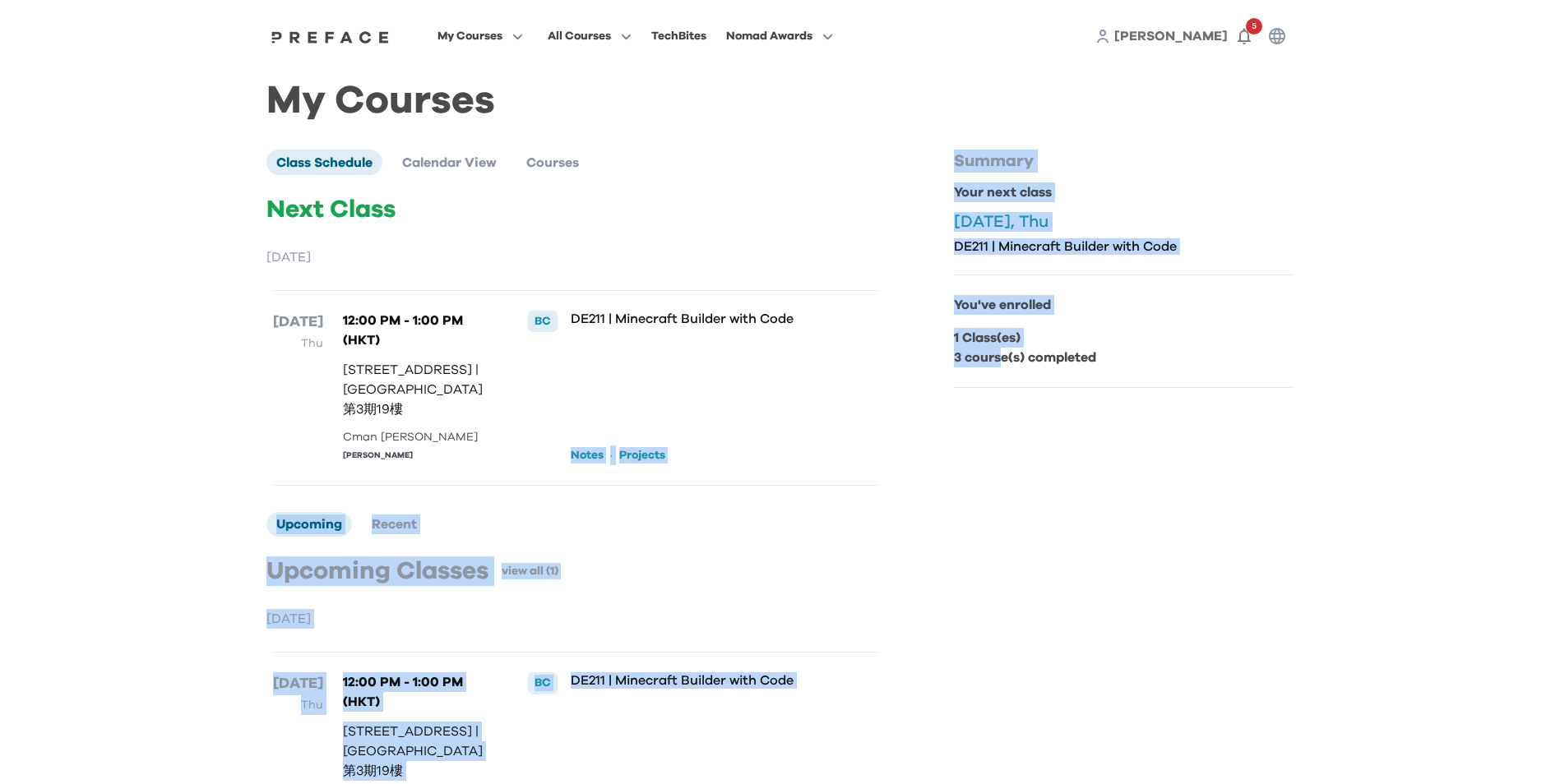
drag, startPoint x: 1003, startPoint y: 350, endPoint x: 952, endPoint y: 351, distance: 51.0
click at [952, 351] on div "Class Schedule Calendar View Courses Next Class August 2025 28 Aug Thu 12:00 PM…" at bounding box center [781, 505] width 1028 height 713
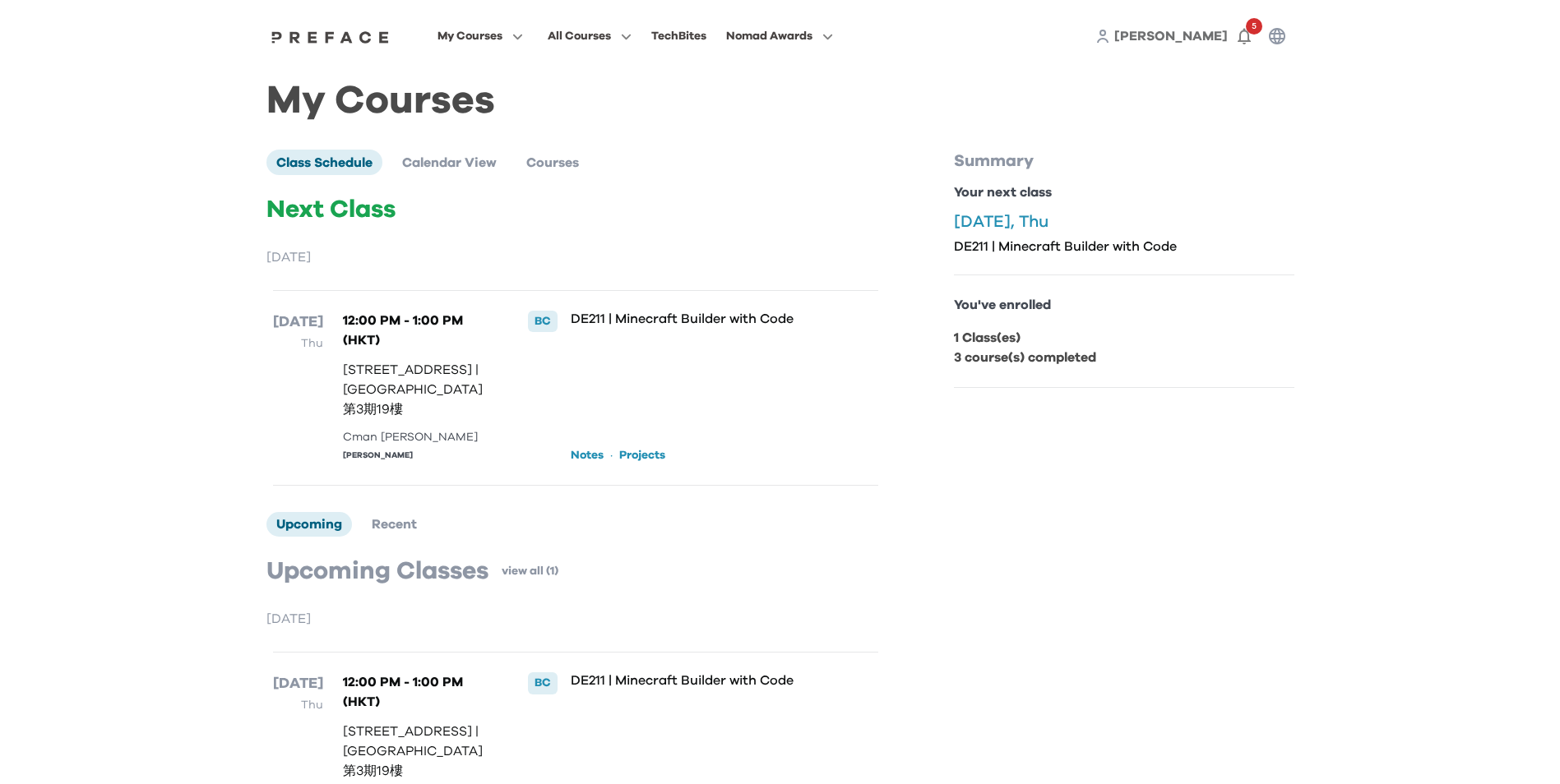
drag, startPoint x: 952, startPoint y: 351, endPoint x: 1077, endPoint y: 364, distance: 125.7
click at [1077, 364] on b "3 course(s) completed" at bounding box center [1025, 357] width 142 height 13
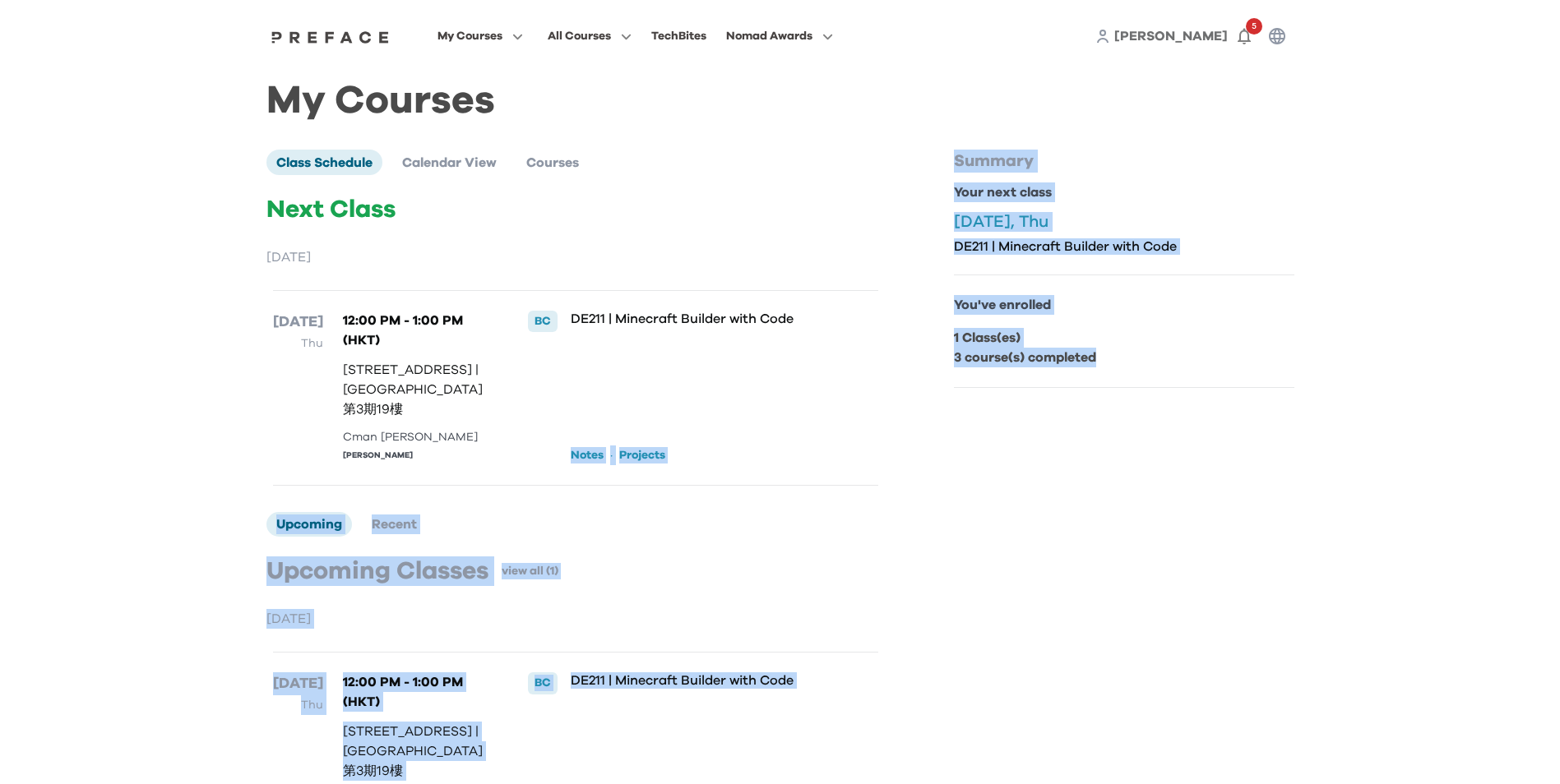
drag, startPoint x: 1112, startPoint y: 360, endPoint x: 923, endPoint y: 343, distance: 189.8
click at [923, 343] on div "Class Schedule Calendar View Courses Next Class August 2025 28 Aug Thu 12:00 PM…" at bounding box center [781, 505] width 1028 height 713
drag, startPoint x: 923, startPoint y: 343, endPoint x: 1173, endPoint y: 357, distance: 250.4
click at [1173, 357] on p "3 course(s) completed" at bounding box center [1124, 357] width 341 height 20
